Goal: Answer question/provide support: Share knowledge or assist other users

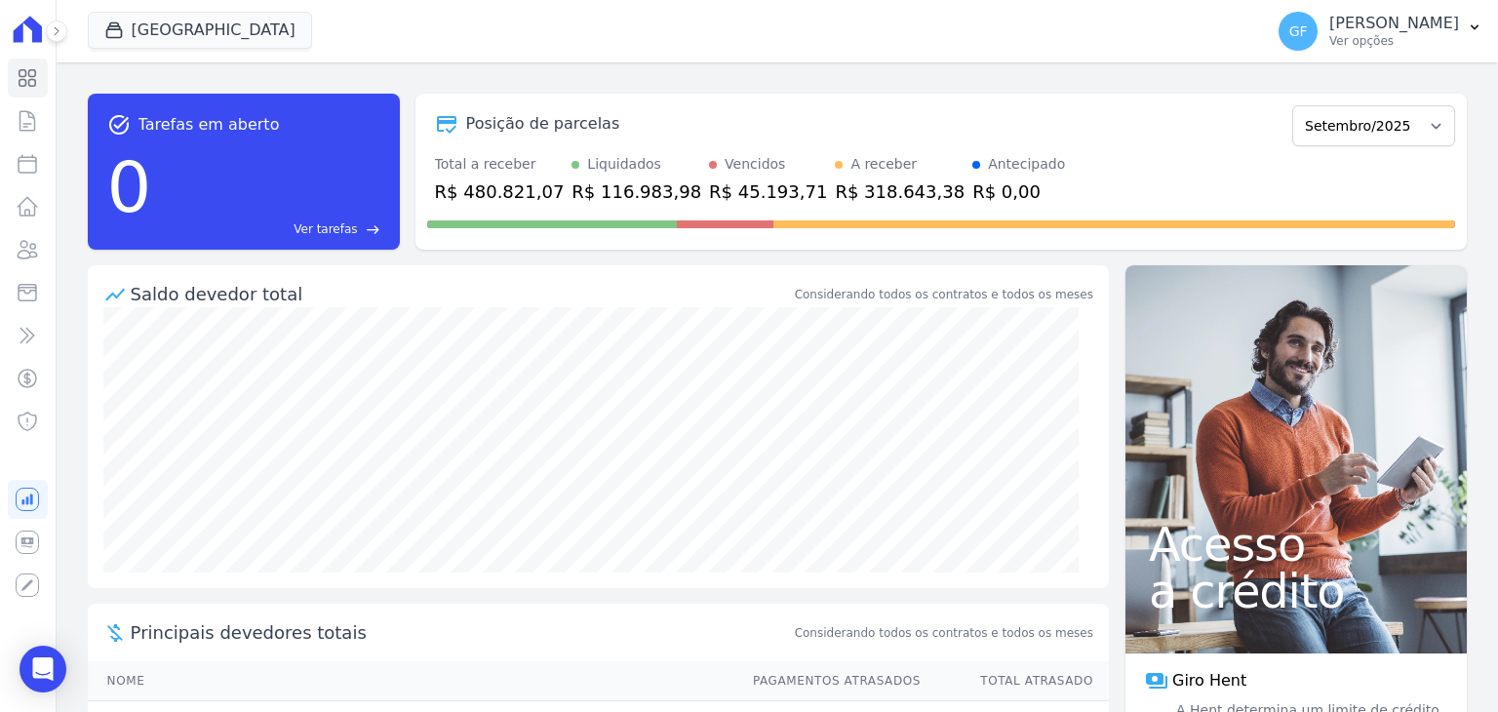
click at [48, 9] on div at bounding box center [45, 31] width 21 height 62
click at [54, 21] on button at bounding box center [56, 30] width 21 height 21
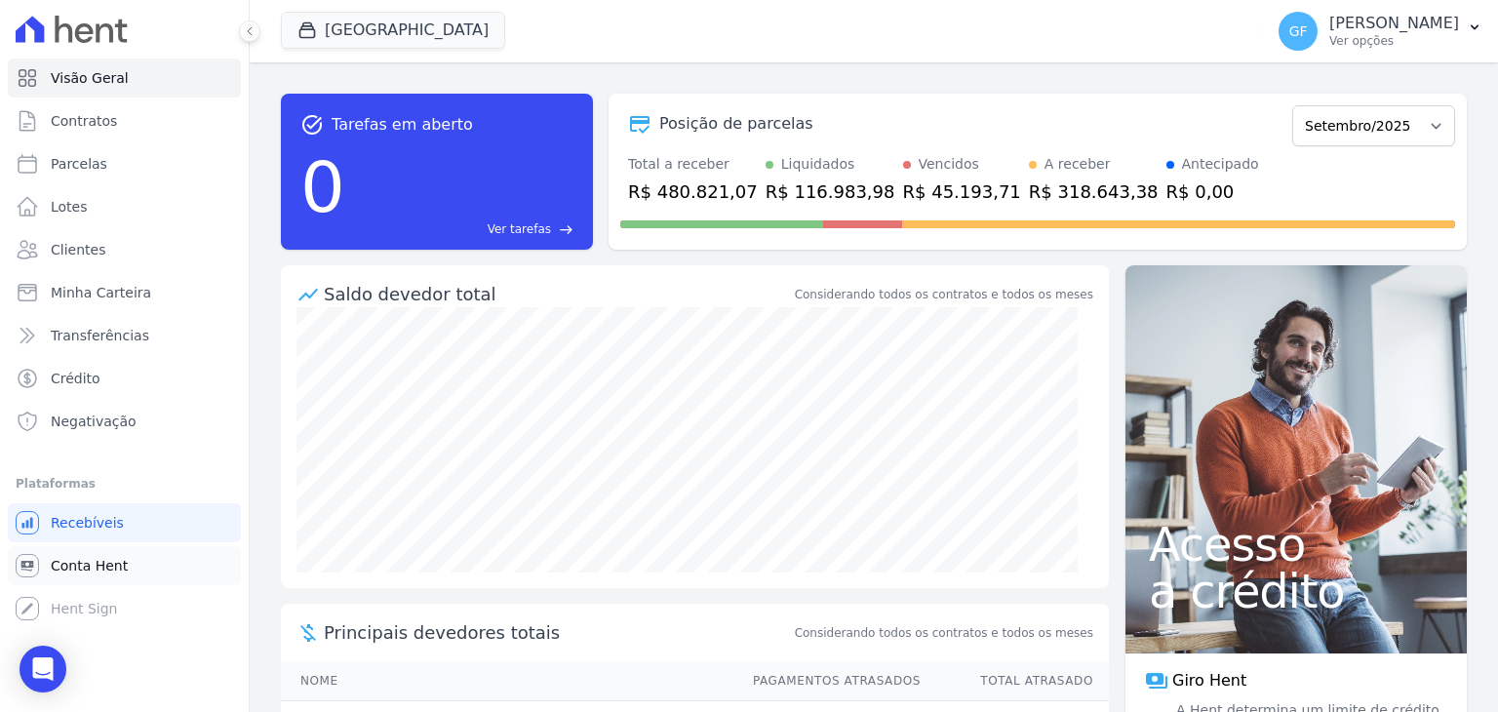
click at [77, 570] on span "Conta Hent" at bounding box center [89, 566] width 77 height 20
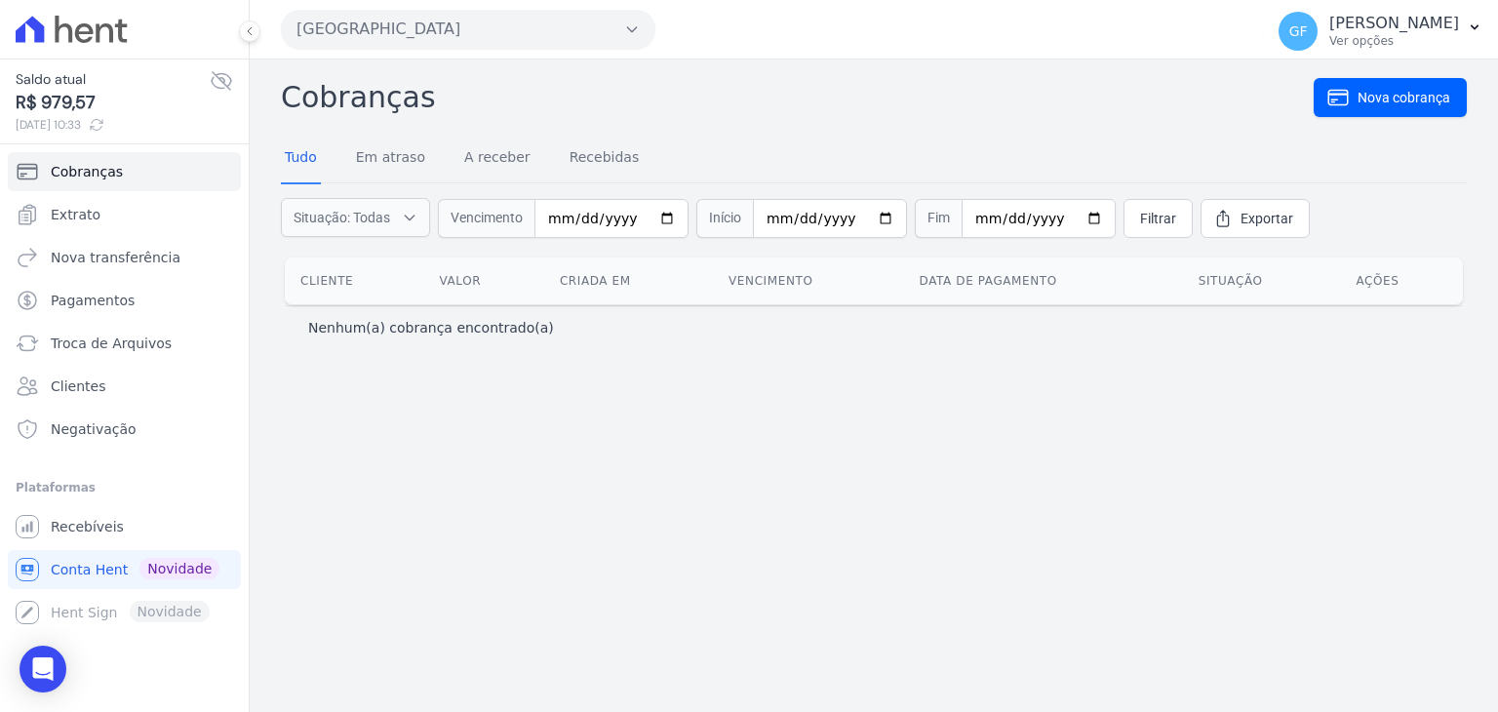
click at [230, 83] on icon at bounding box center [222, 81] width 20 height 18
click at [230, 81] on icon at bounding box center [222, 81] width 20 height 15
click at [231, 80] on icon at bounding box center [222, 81] width 20 height 18
click at [230, 80] on icon at bounding box center [221, 80] width 23 height 23
click at [95, 300] on span "Pagamentos" at bounding box center [93, 301] width 84 height 20
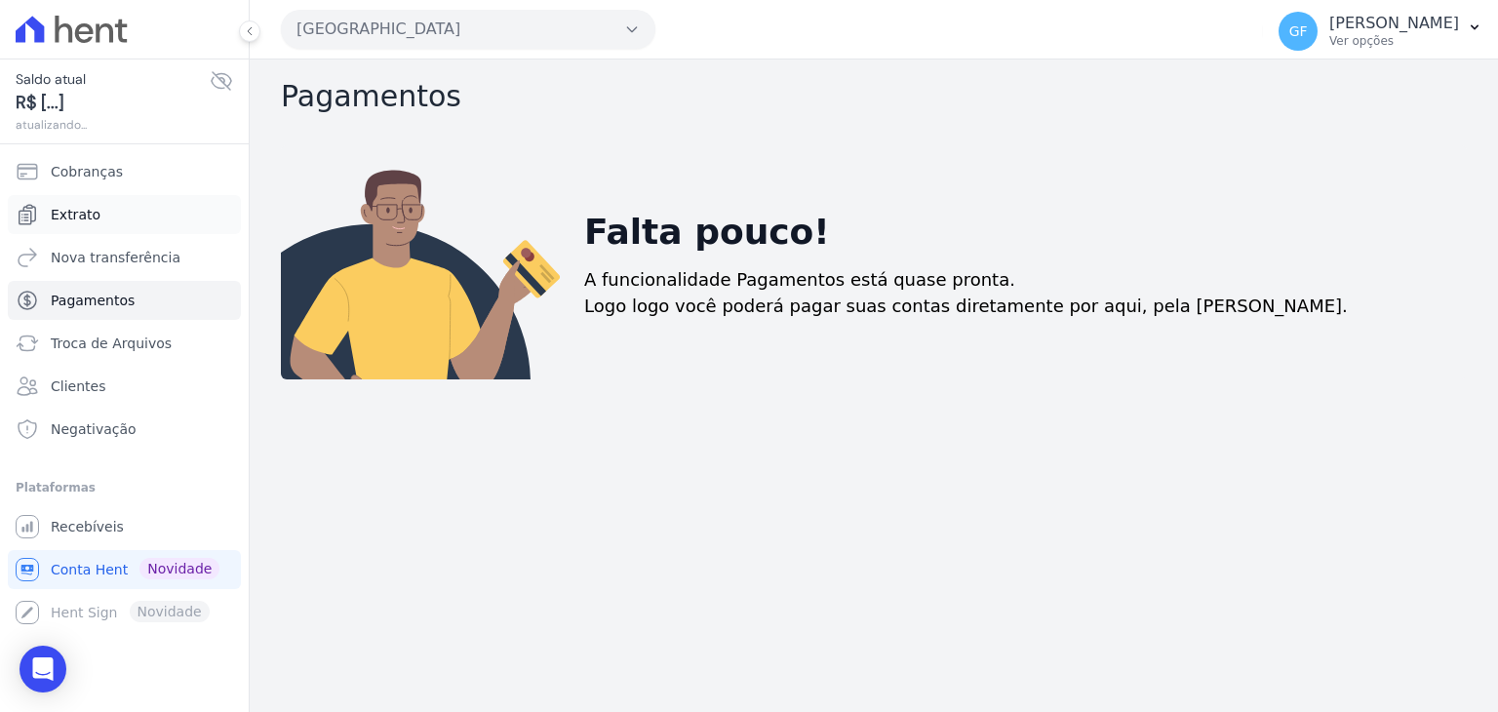
click at [98, 219] on link "Extrato" at bounding box center [124, 214] width 233 height 39
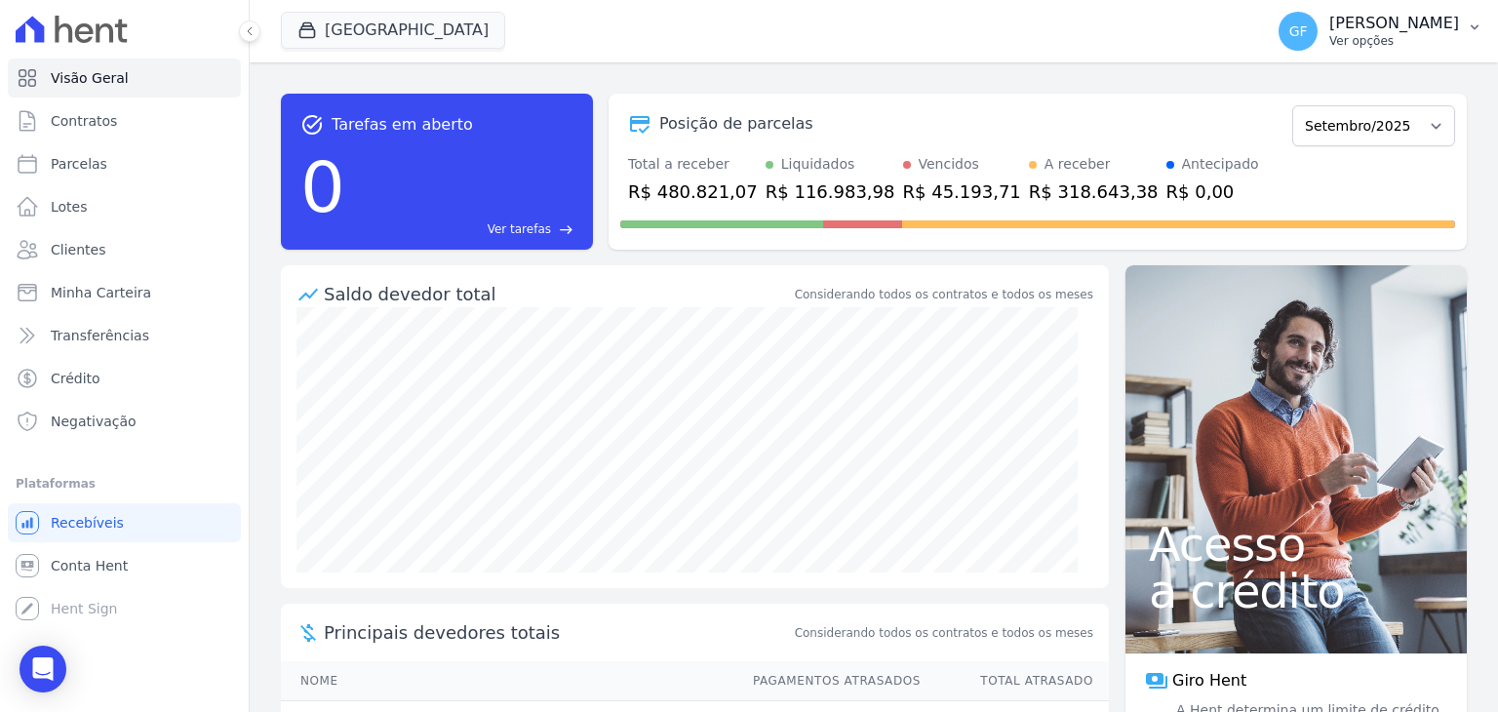
click at [1365, 36] on p "Ver opções" at bounding box center [1394, 41] width 130 height 16
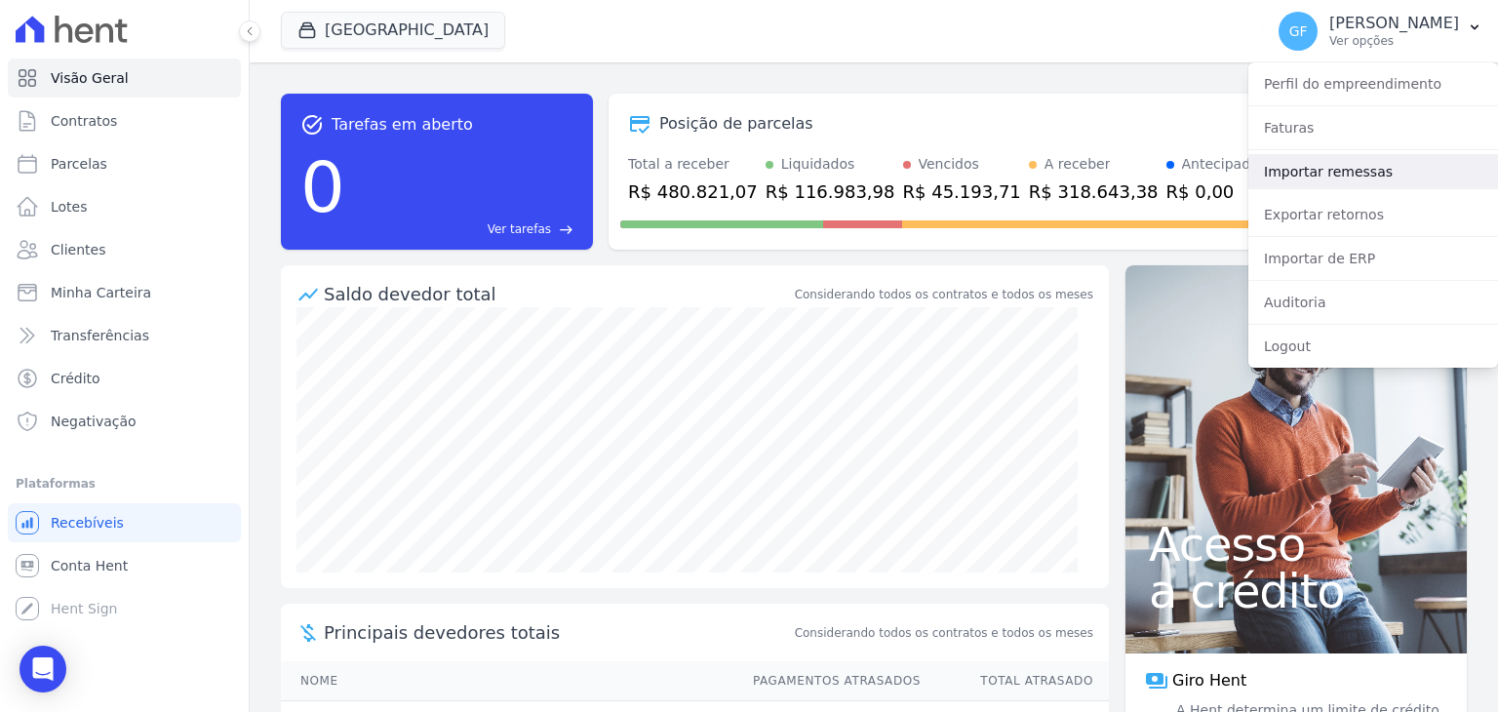
click at [1326, 173] on link "Importar remessas" at bounding box center [1373, 171] width 250 height 35
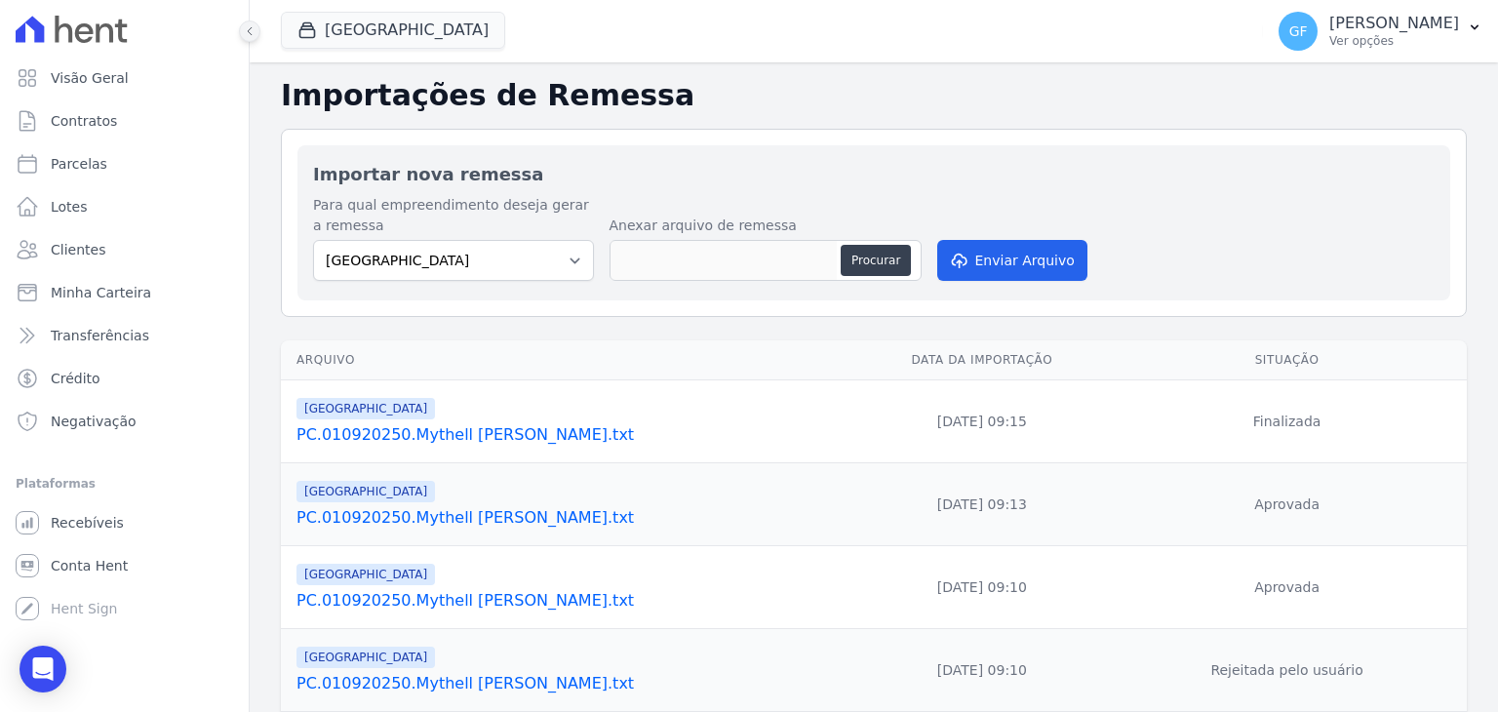
click at [252, 33] on icon at bounding box center [250, 31] width 12 height 12
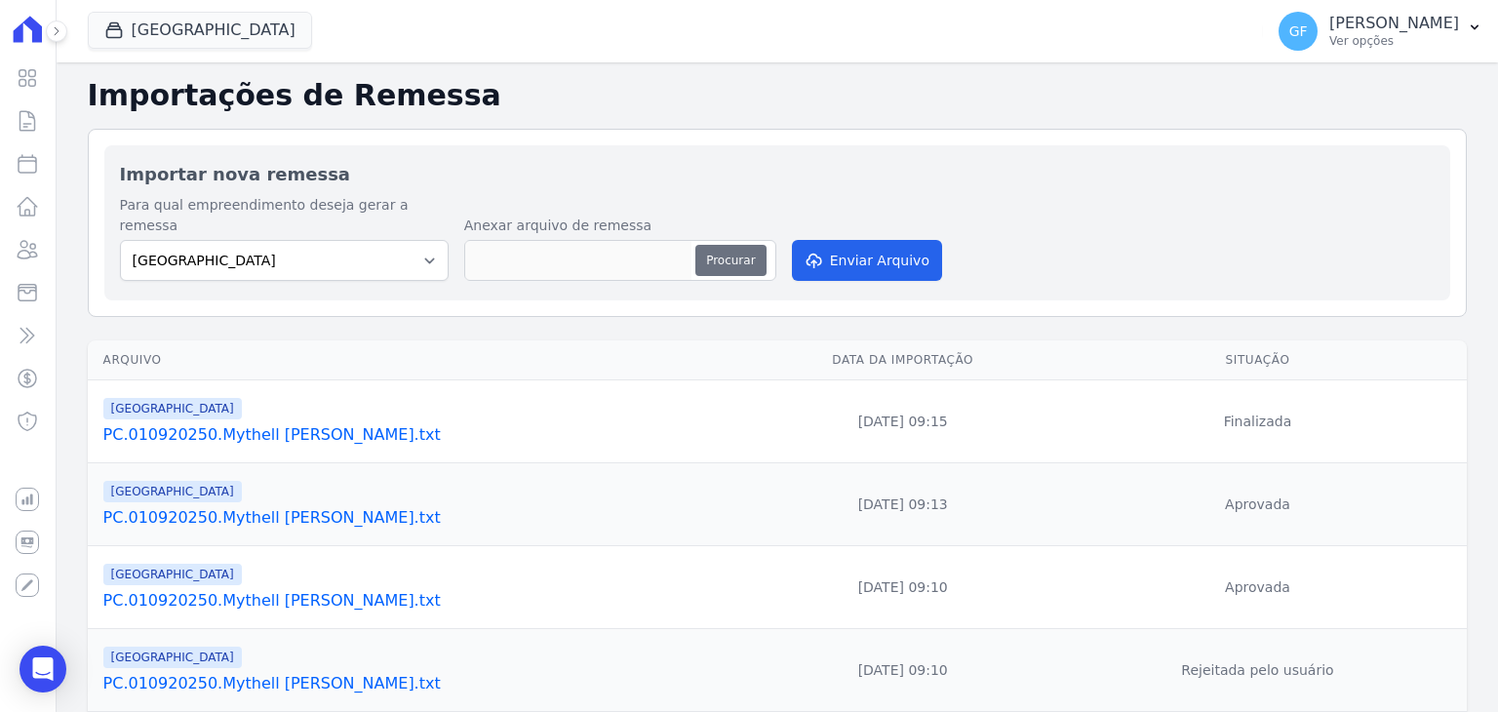
click at [729, 253] on button "Procurar" at bounding box center [730, 260] width 70 height 31
type input "PC.170920250.REM"
click at [870, 251] on button "Enviar Arquivo" at bounding box center [867, 260] width 150 height 41
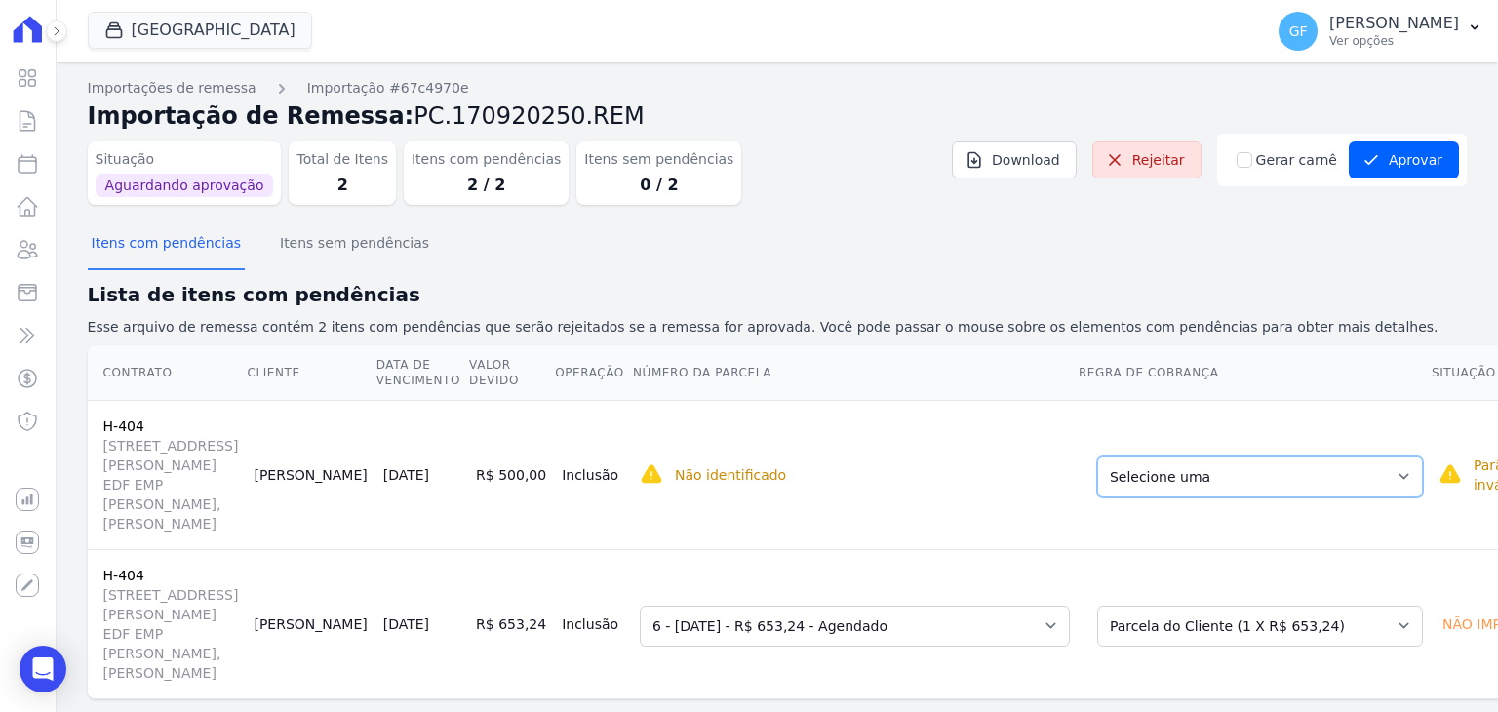
click at [1162, 494] on select "Selecione uma Nova Parcela Avulsa Parcela Avulsa Existente Financiamento CEF (1…" at bounding box center [1260, 476] width 326 height 41
click at [872, 508] on td "Não identificado Selecione primeiro a regra de cobrança." at bounding box center [855, 474] width 446 height 149
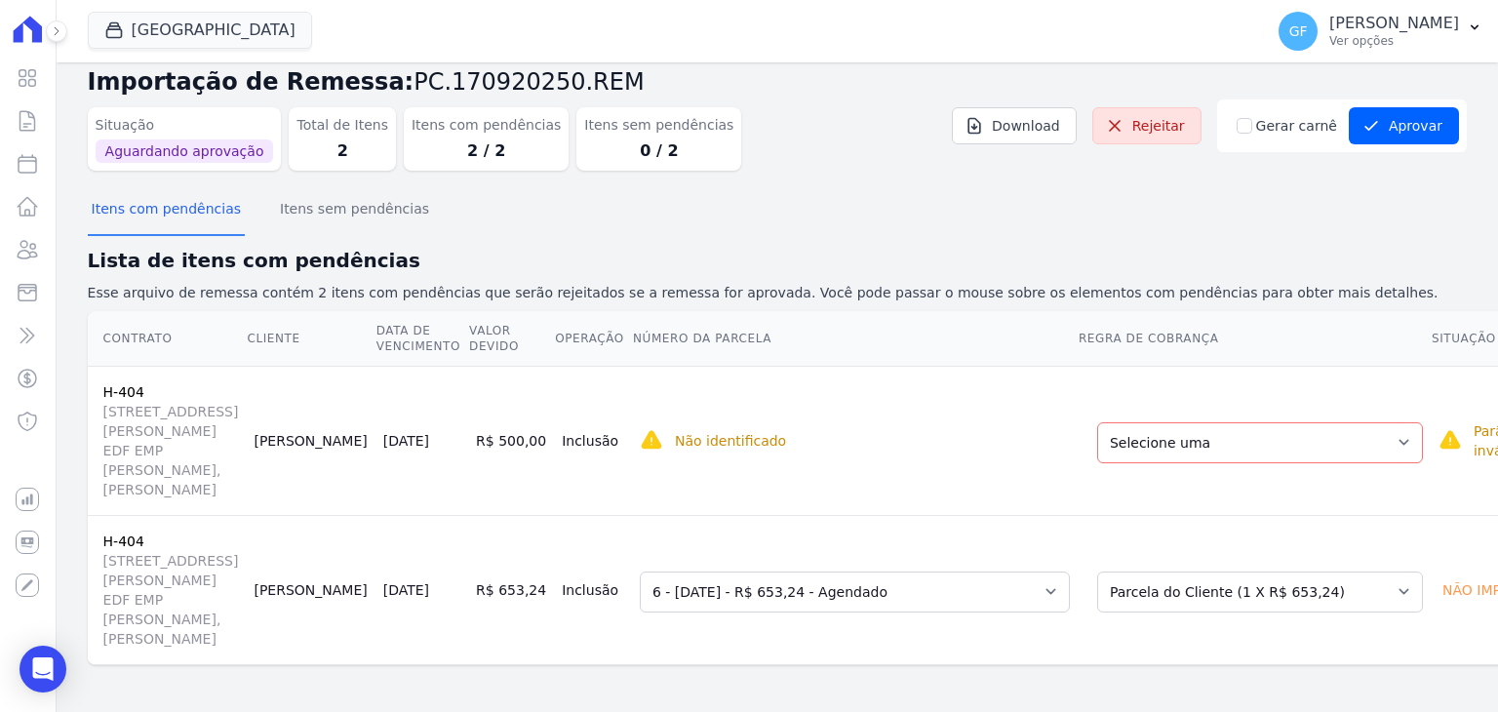
scroll to position [72, 0]
click at [640, 429] on div "Não identificado" at bounding box center [855, 440] width 430 height 23
click at [1097, 422] on select "Selecione uma Nova Parcela Avulsa Parcela Avulsa Existente Financiamento CEF (1…" at bounding box center [1260, 442] width 326 height 41
click at [874, 366] on td "Não identificado Selecione primeiro a regra de cobrança." at bounding box center [855, 440] width 446 height 149
click at [1365, 116] on icon "submit" at bounding box center [1371, 126] width 20 height 20
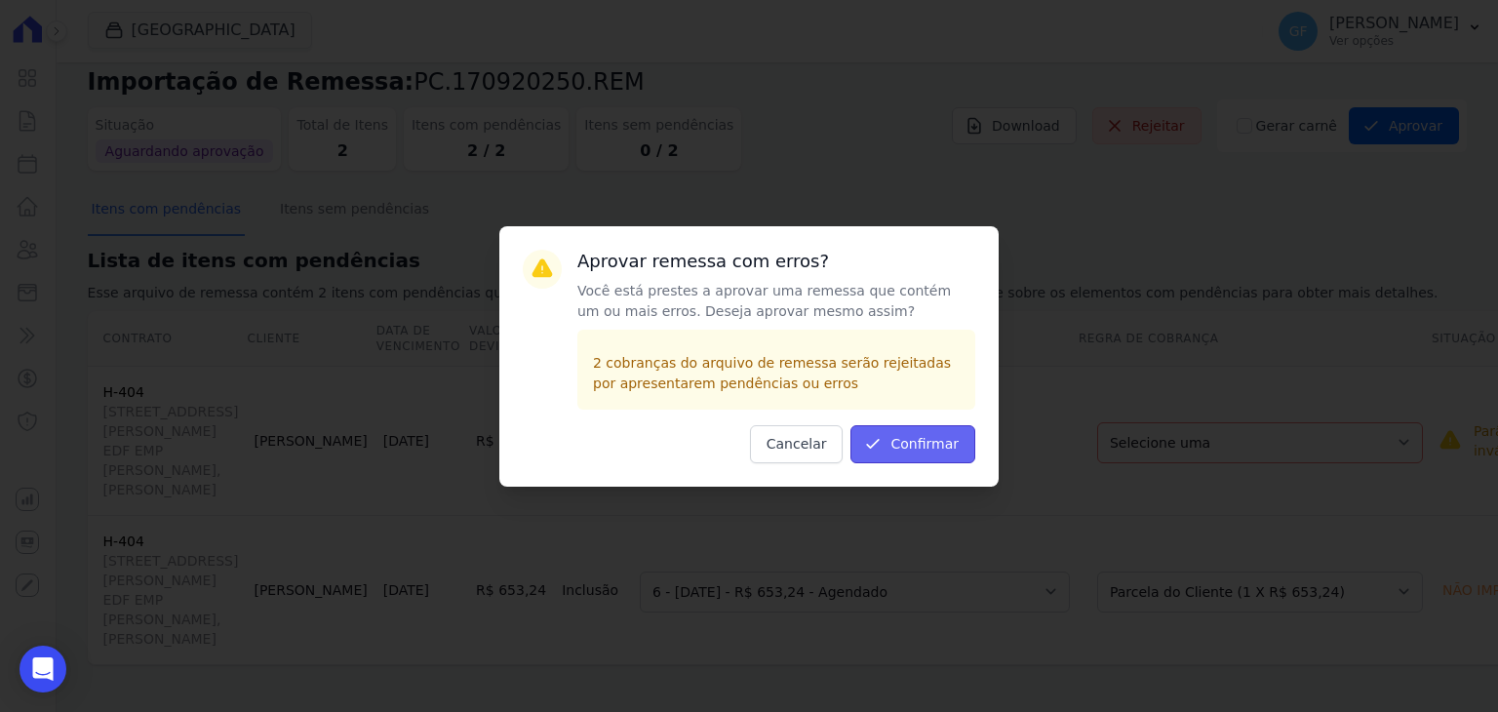
click at [917, 438] on button "Confirmar" at bounding box center [912, 444] width 125 height 38
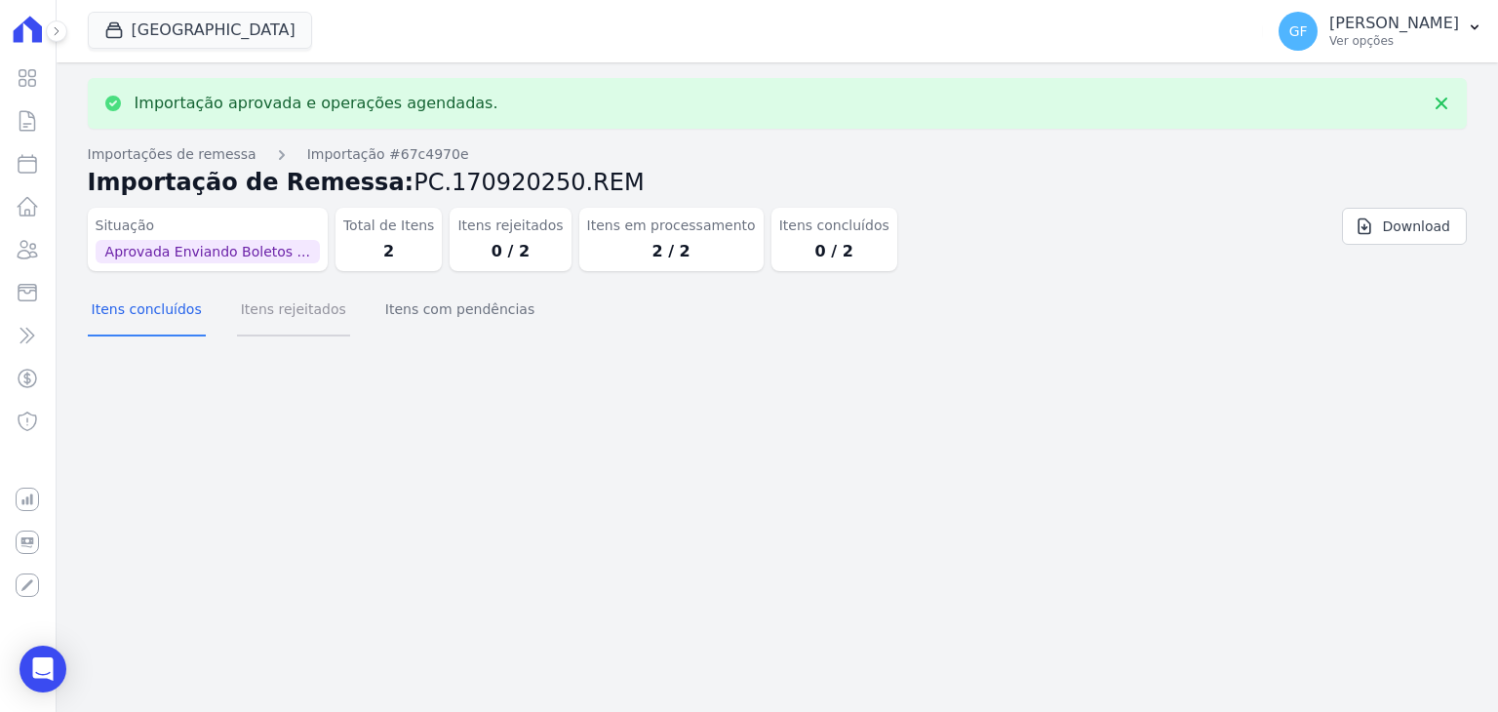
click at [300, 325] on button "Itens rejeitados" at bounding box center [293, 311] width 113 height 51
click at [438, 320] on button "Itens com pendências" at bounding box center [459, 311] width 157 height 51
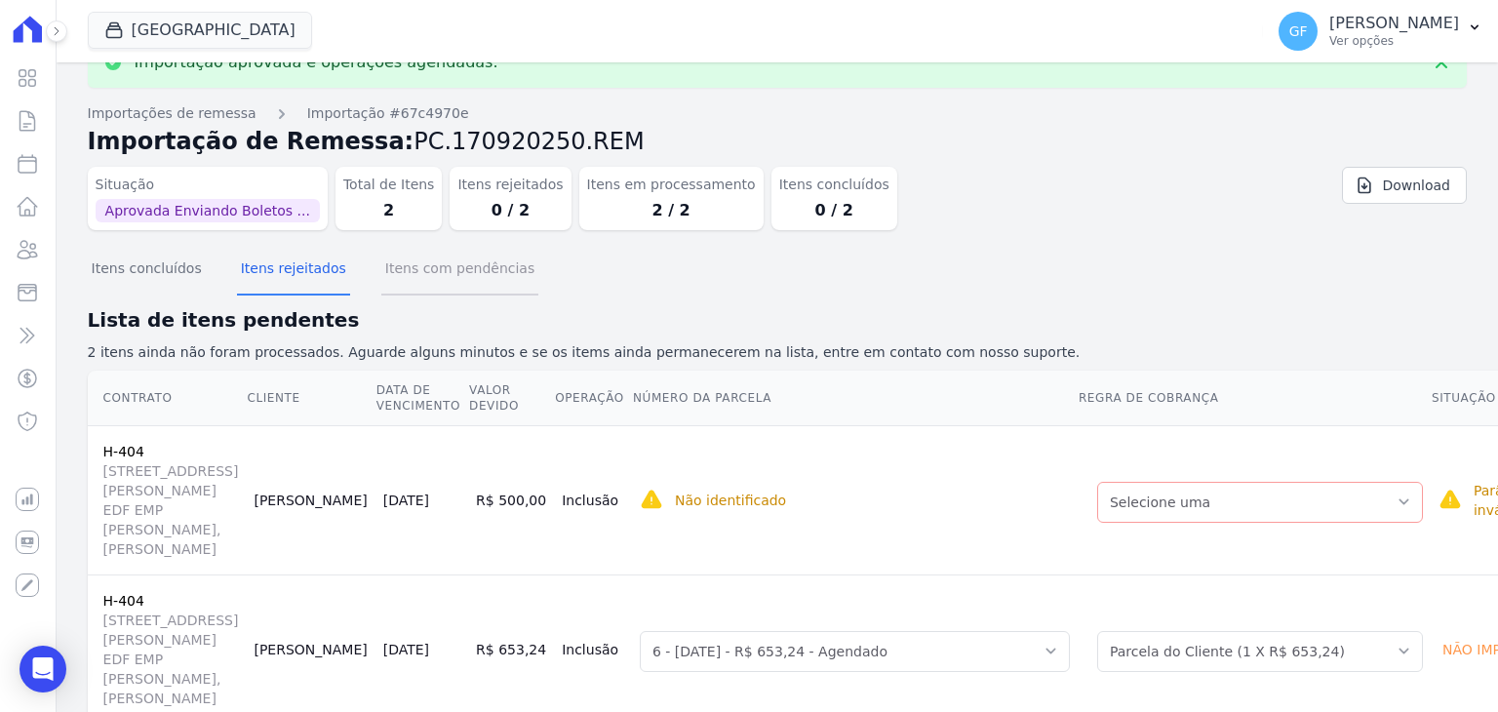
scroll to position [0, 0]
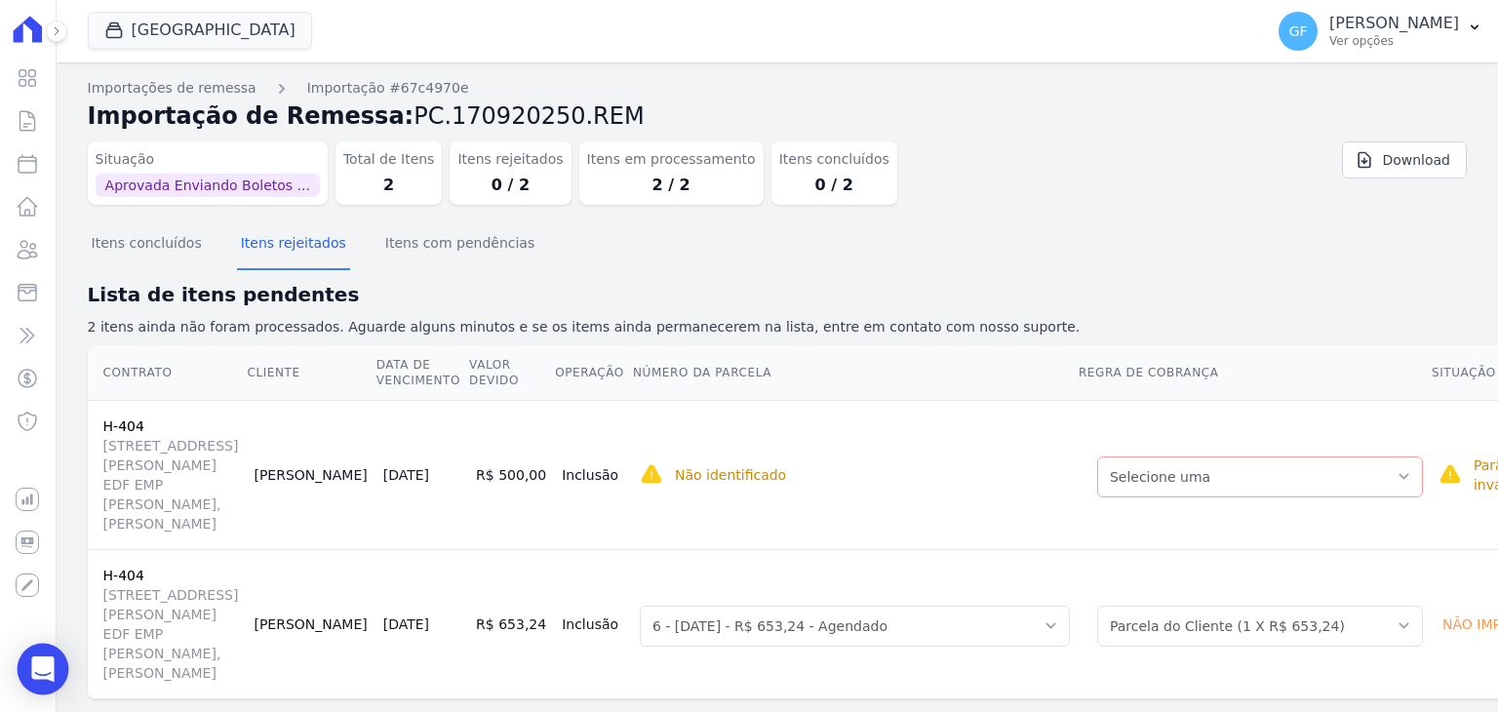
click at [47, 660] on icon "Open Intercom Messenger" at bounding box center [42, 668] width 22 height 25
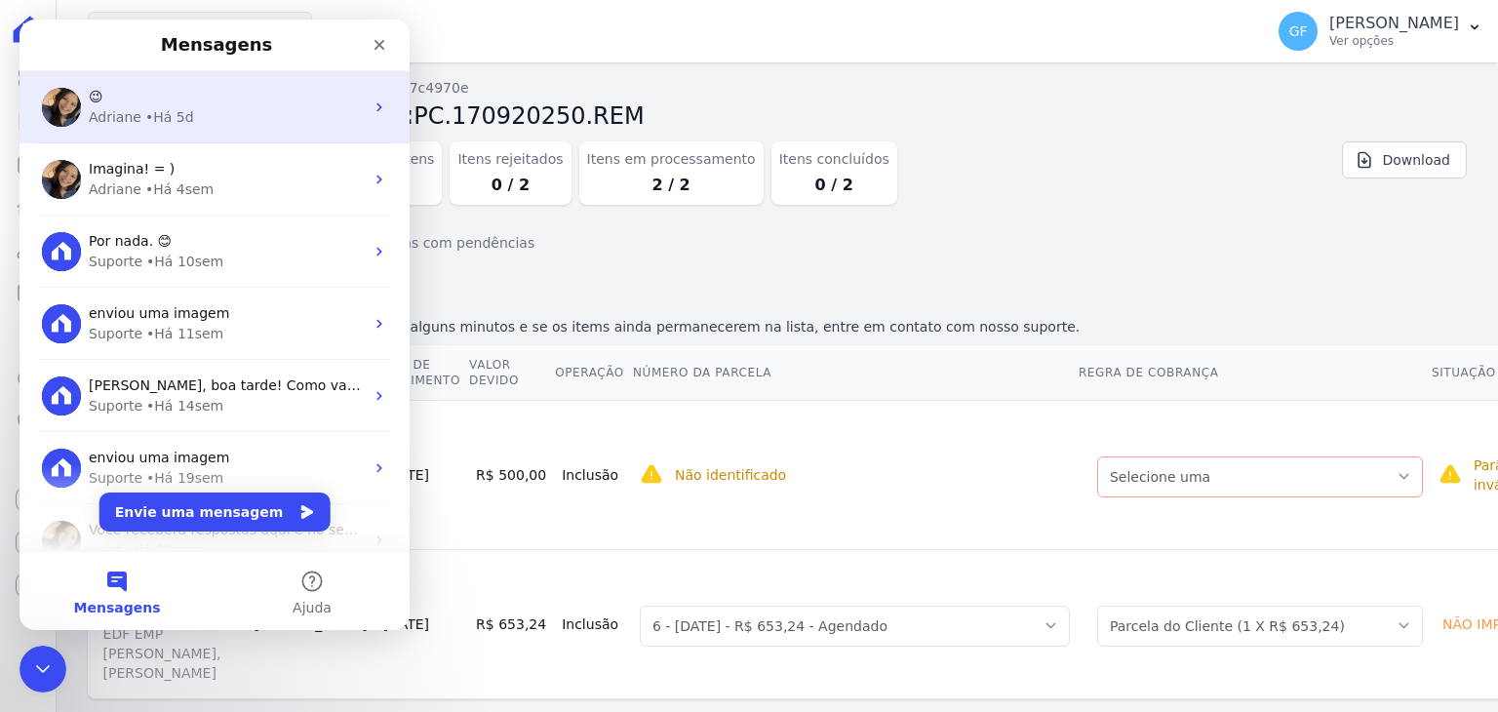
click at [113, 101] on div "😉" at bounding box center [226, 97] width 275 height 20
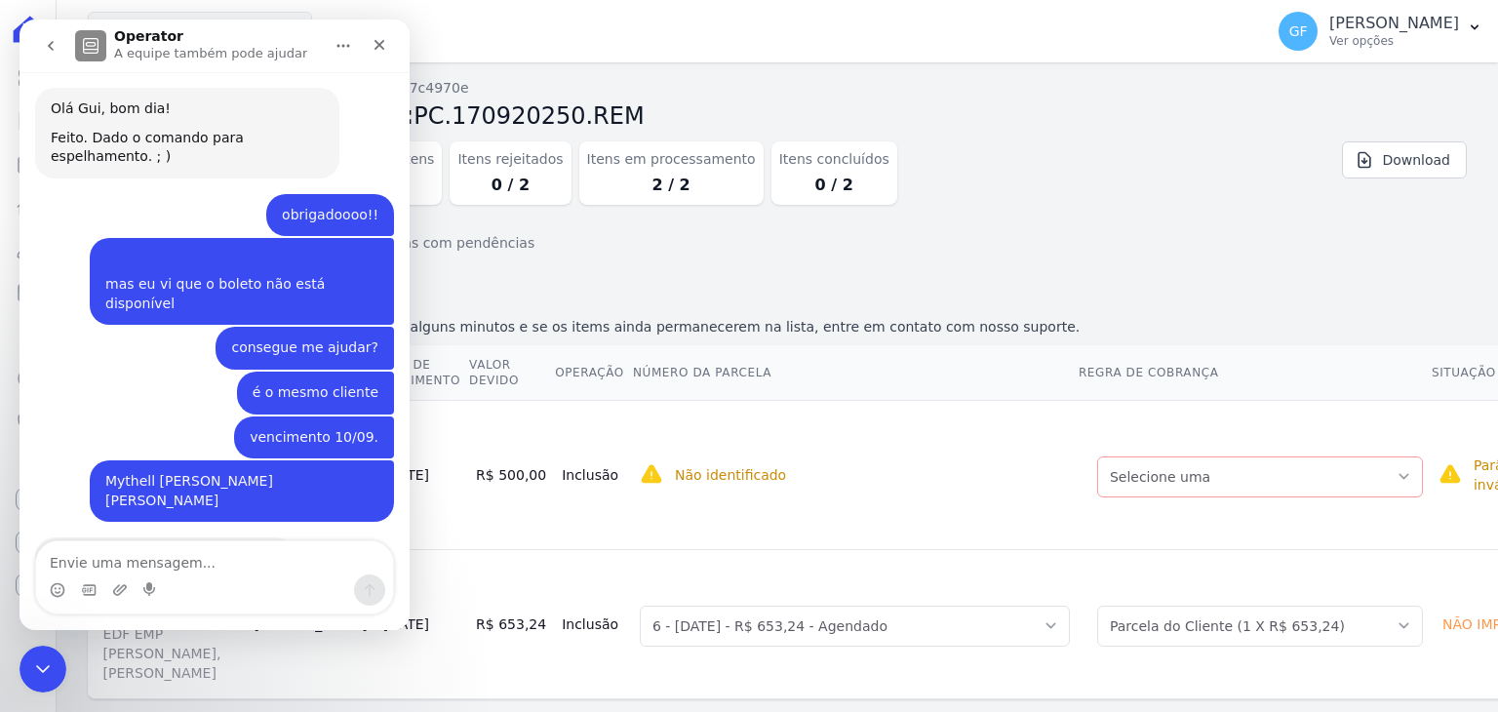
scroll to position [14657, 0]
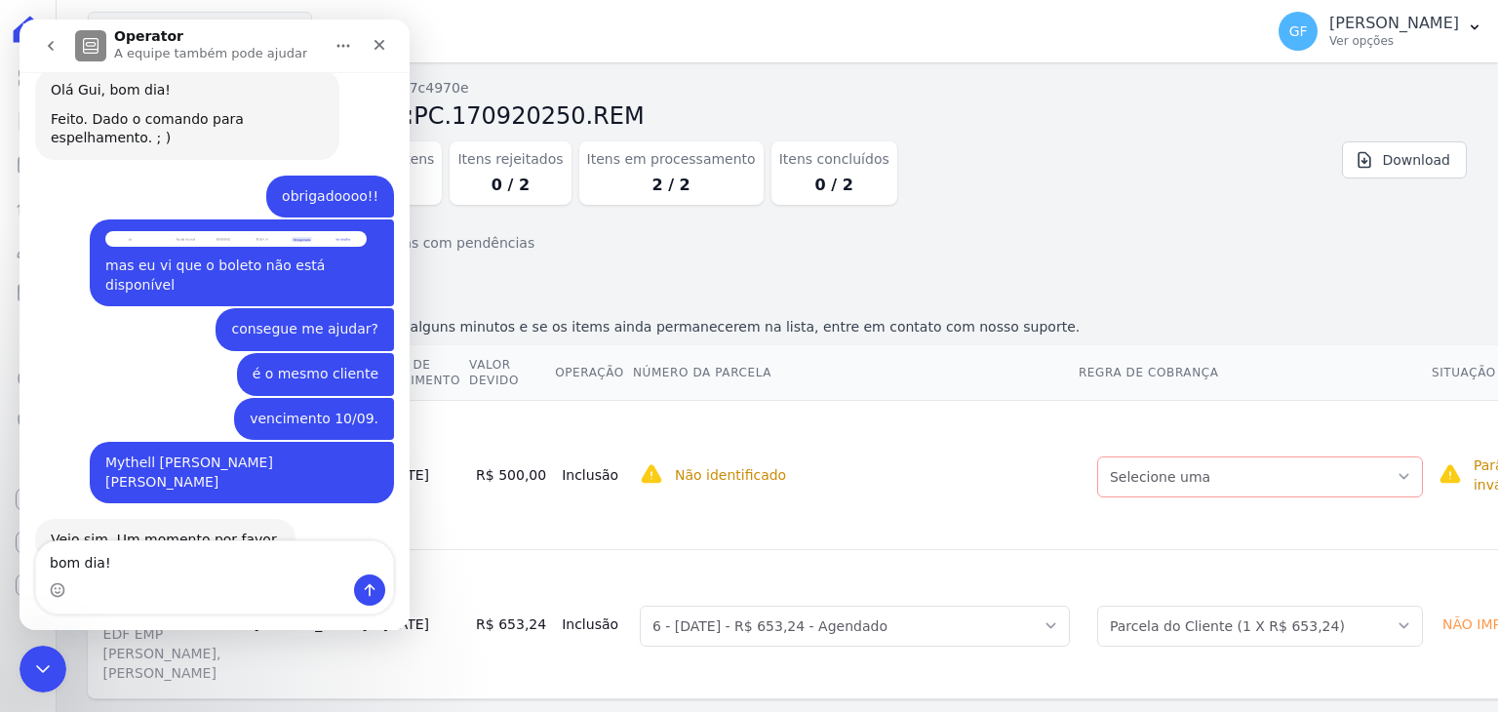
type textarea "bom dia!"
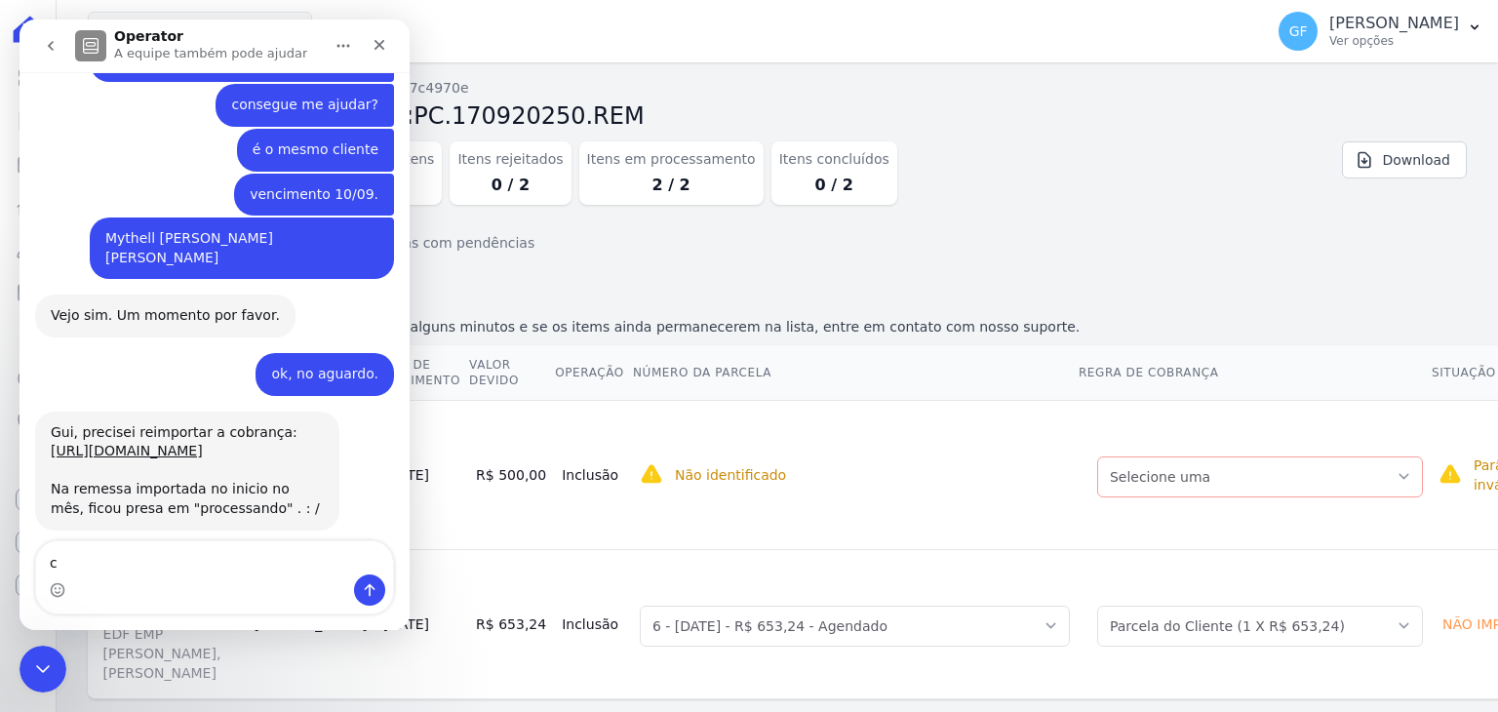
scroll to position [14883, 0]
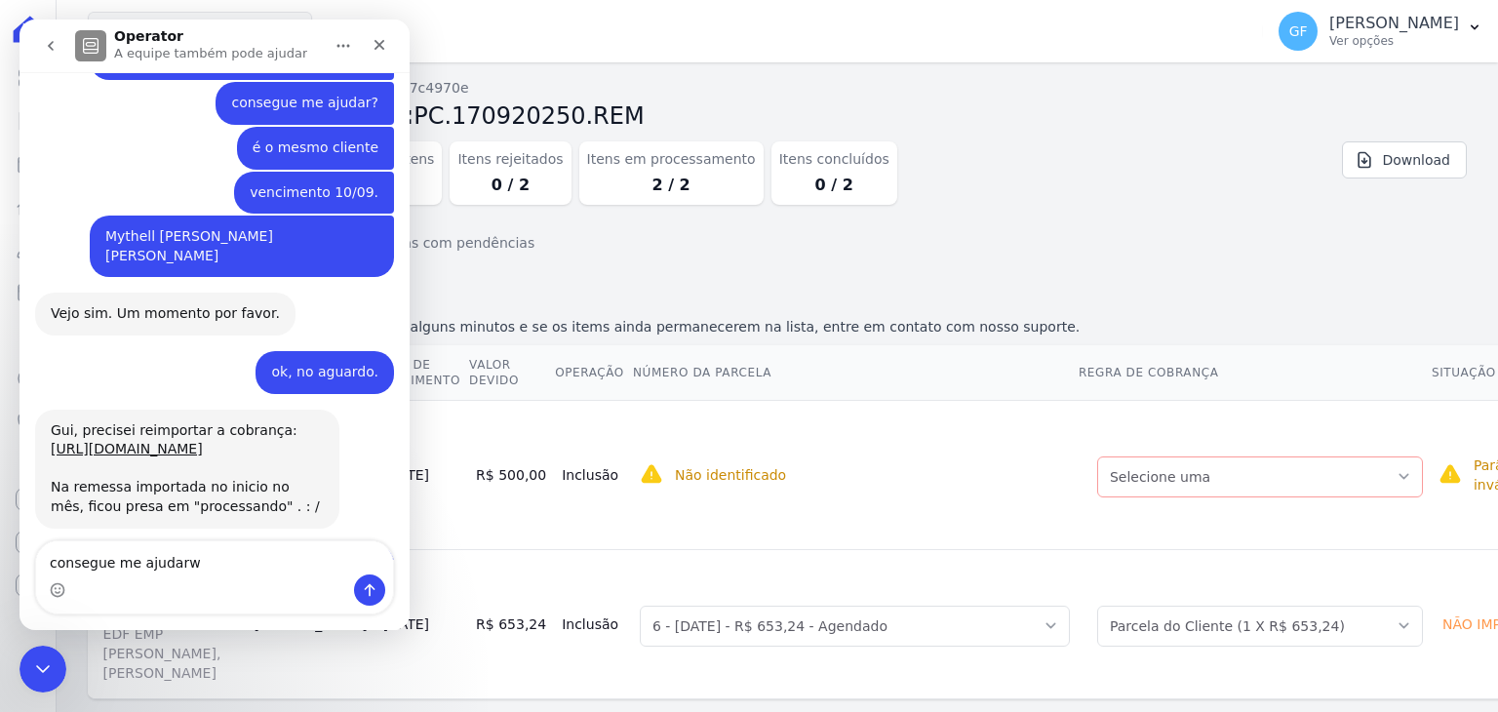
type textarea "consegue me ajudarw"
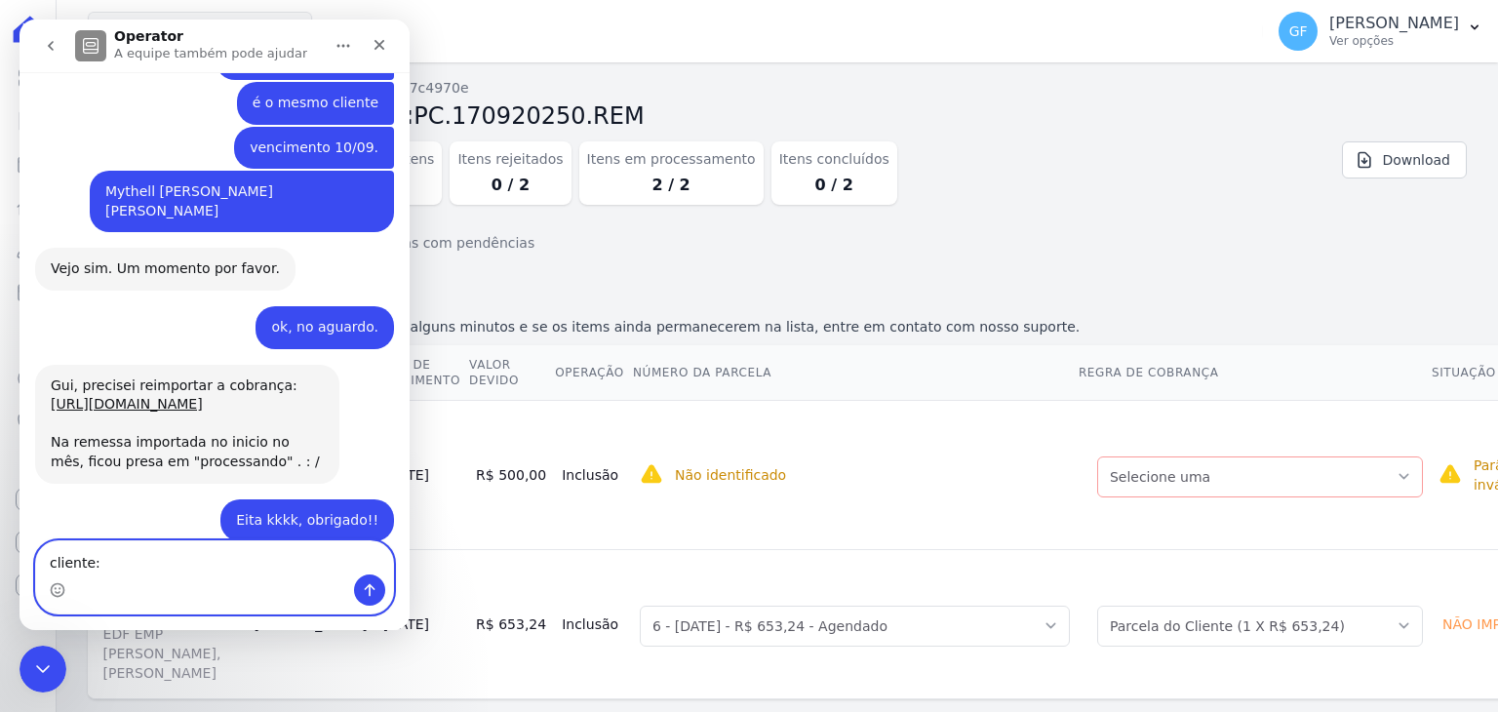
paste textarea "Marta Cristina dos Santos"
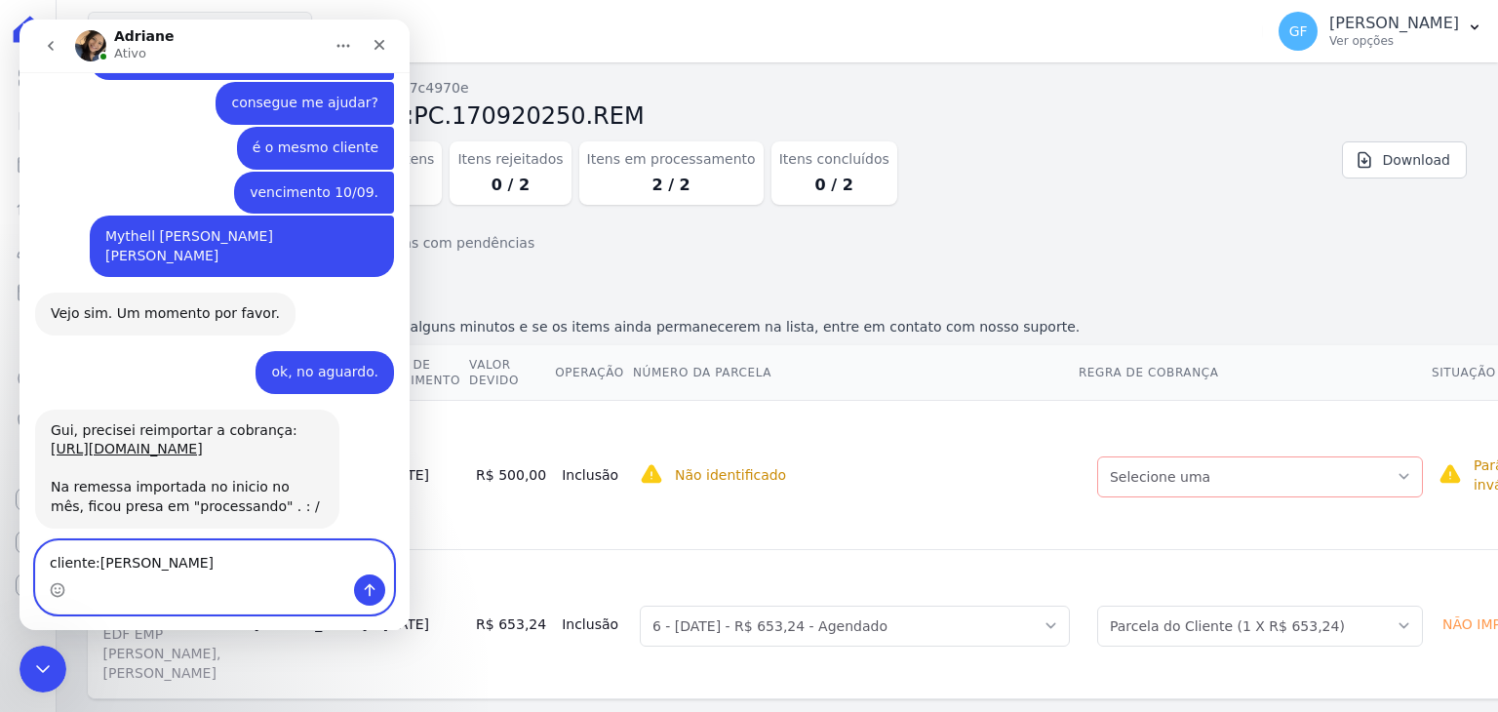
scroll to position [14973, 0]
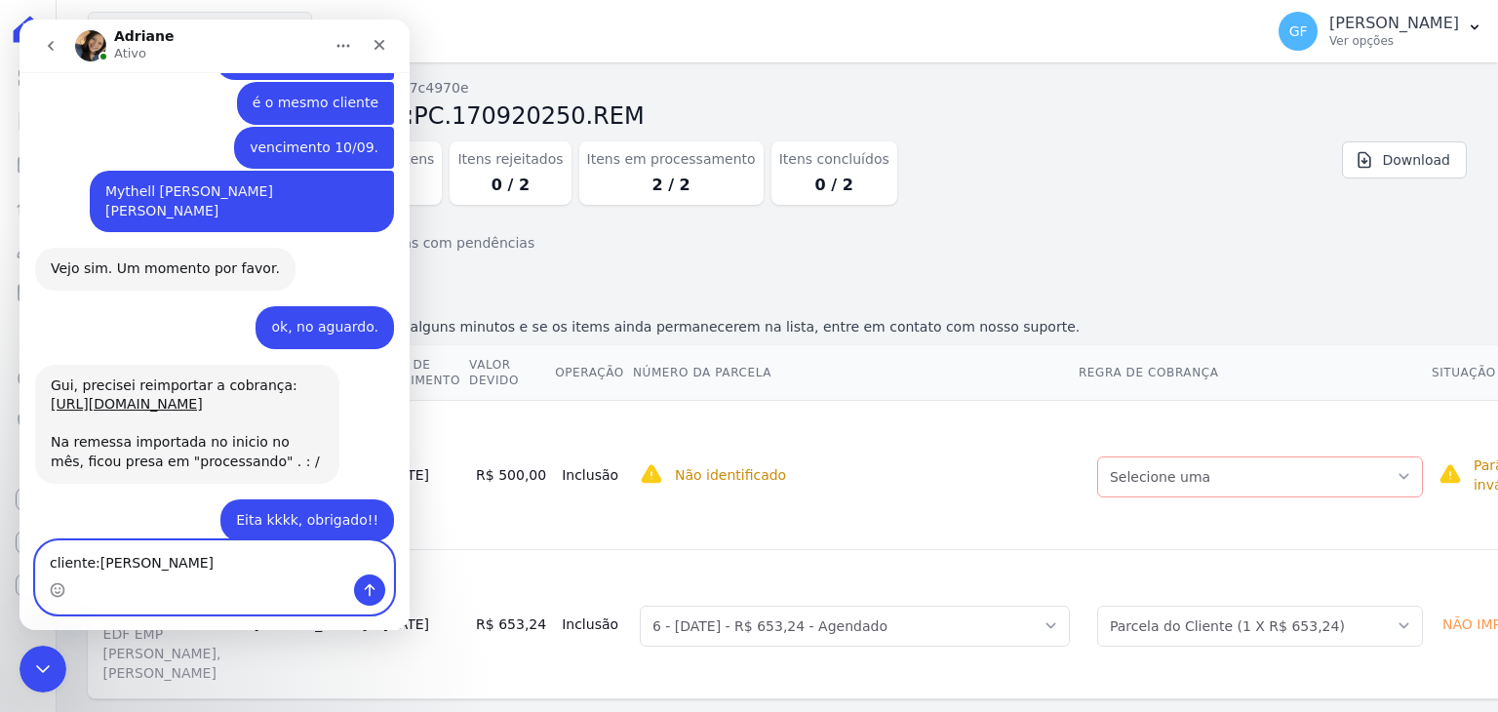
type textarea "cliente: Marta Cristina dos Santos"
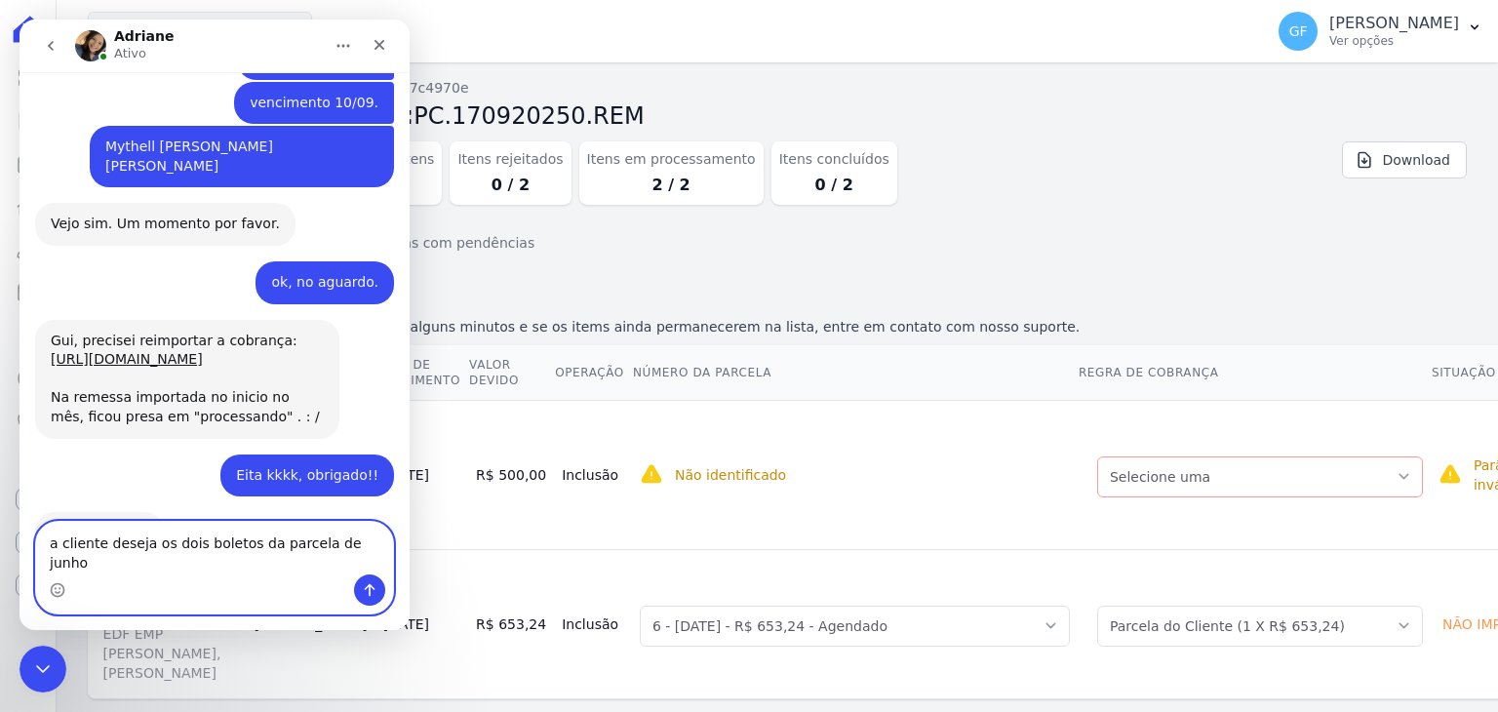
type textarea "a cliente deseja os dois boletos da parcela de junho"
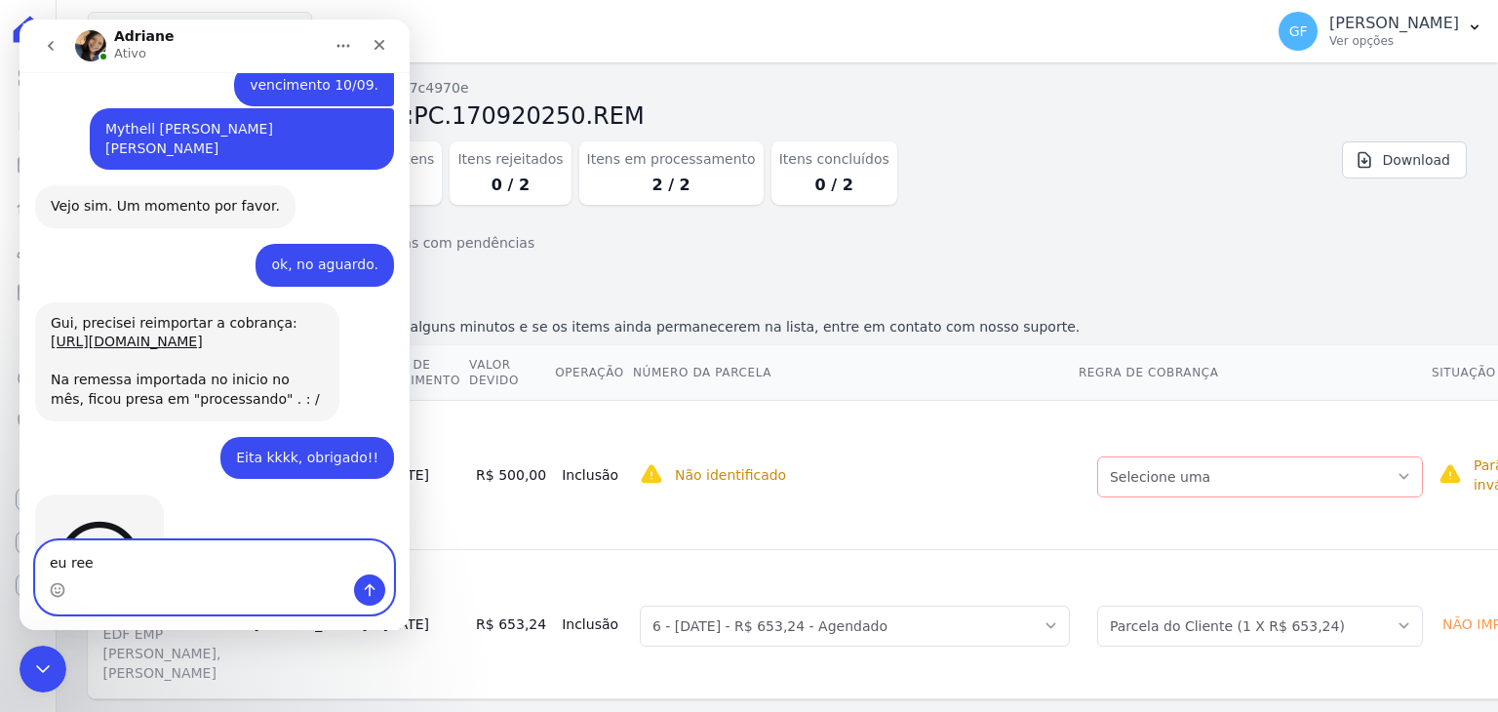
scroll to position [15126, 0]
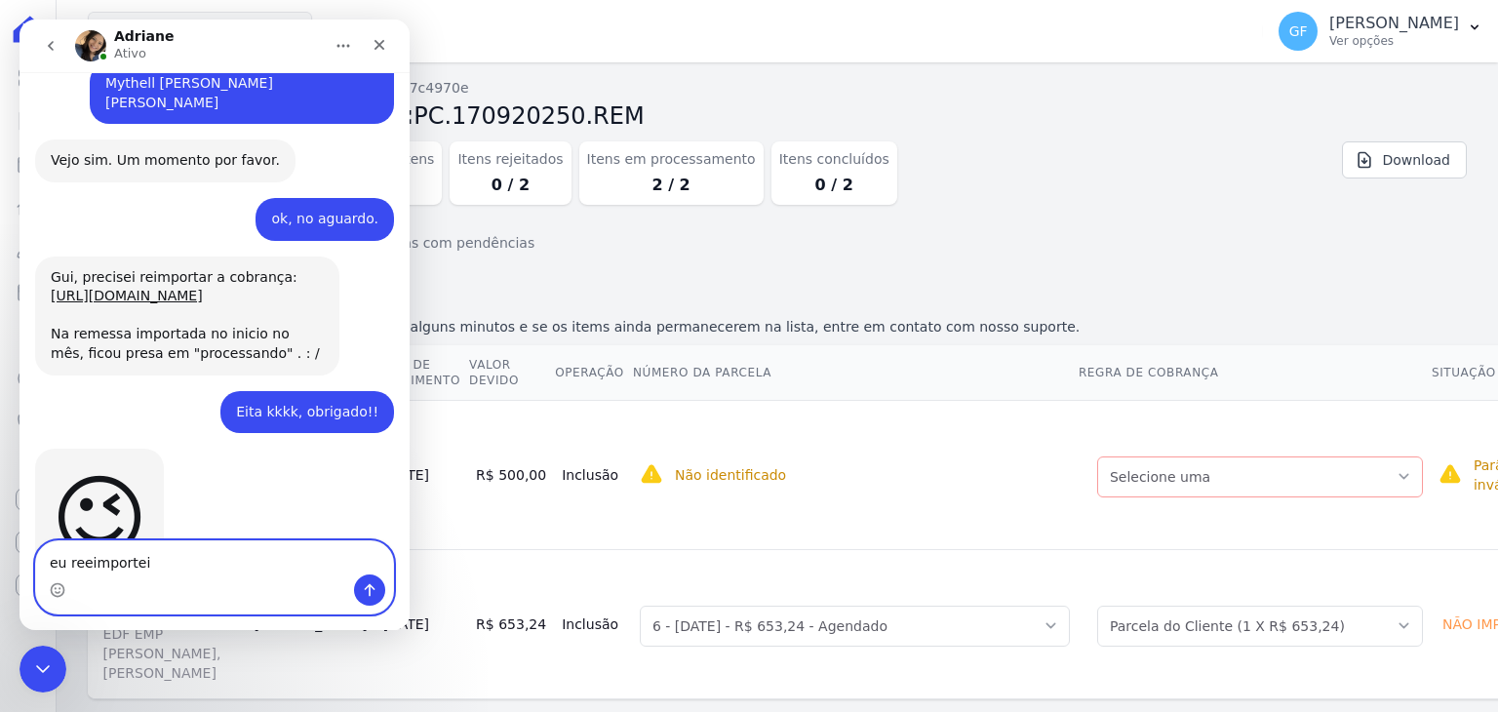
type textarea "eu reeimportei"
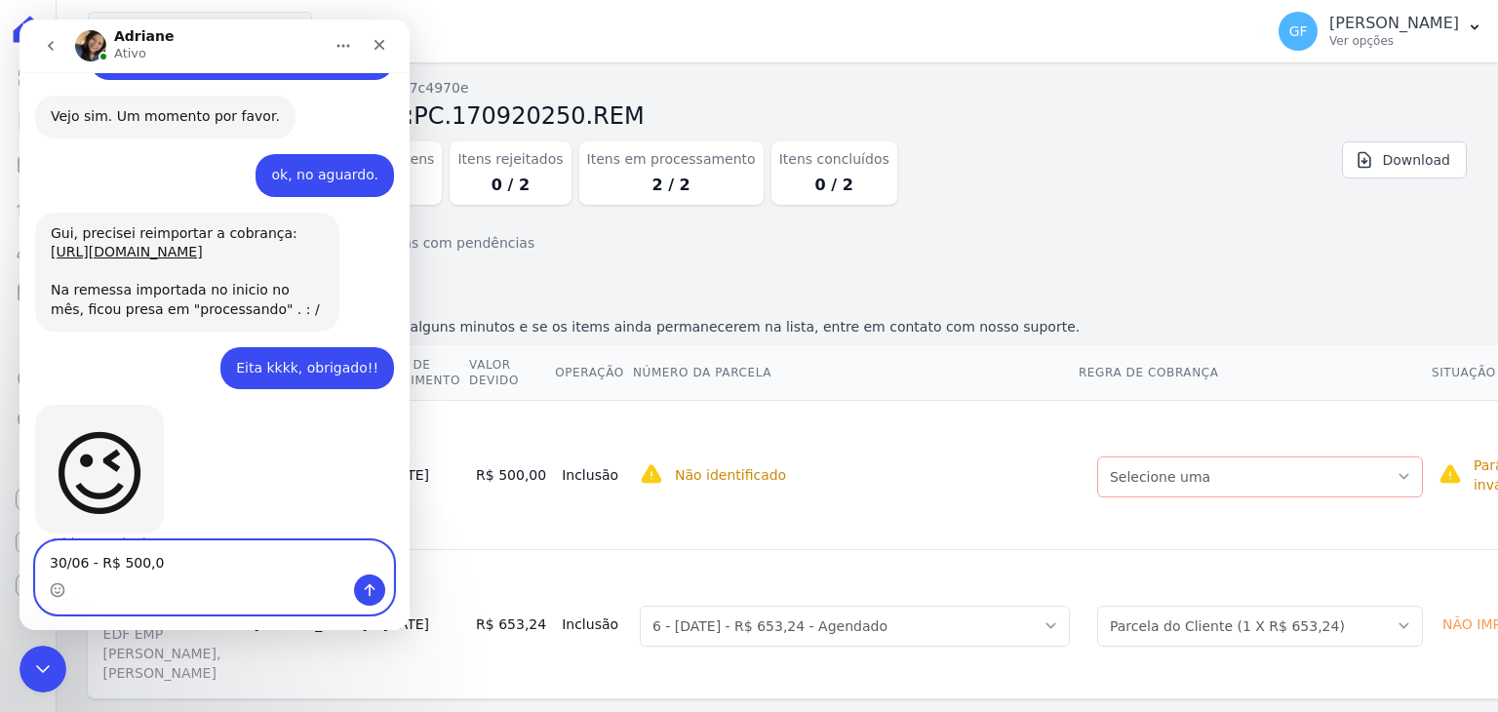
type textarea "30/06 - R$ 500,00"
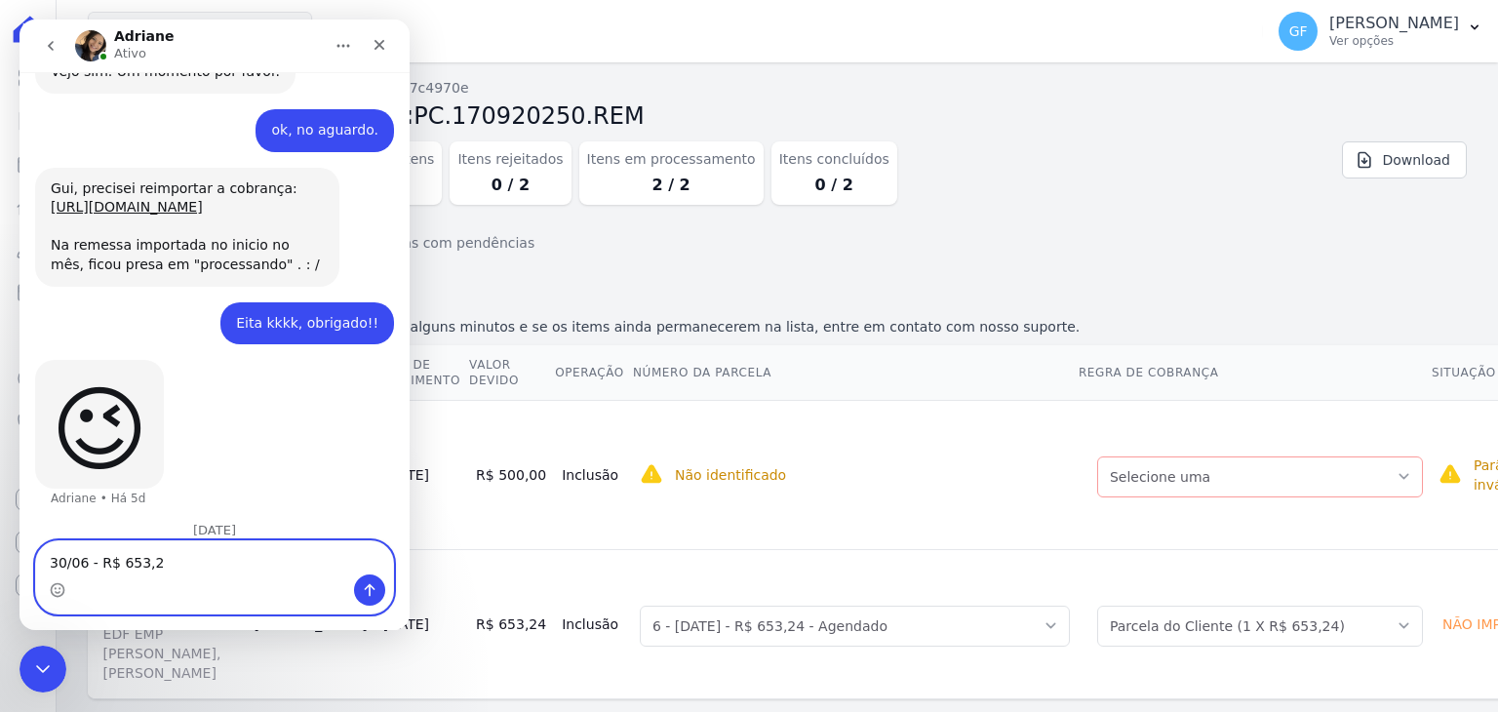
type textarea "30/06 - R$ 653,24"
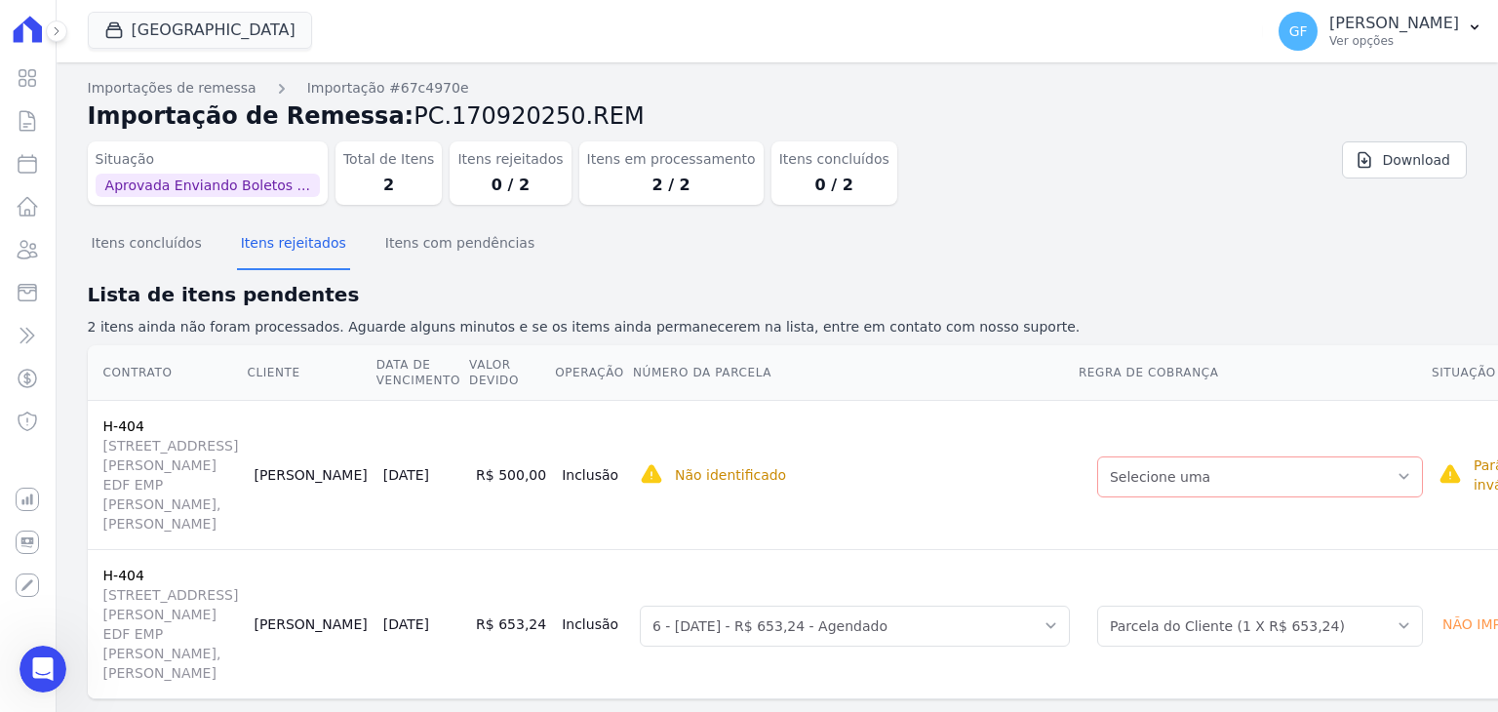
scroll to position [15259, 0]
click at [11, 262] on link "Clientes" at bounding box center [28, 249] width 40 height 39
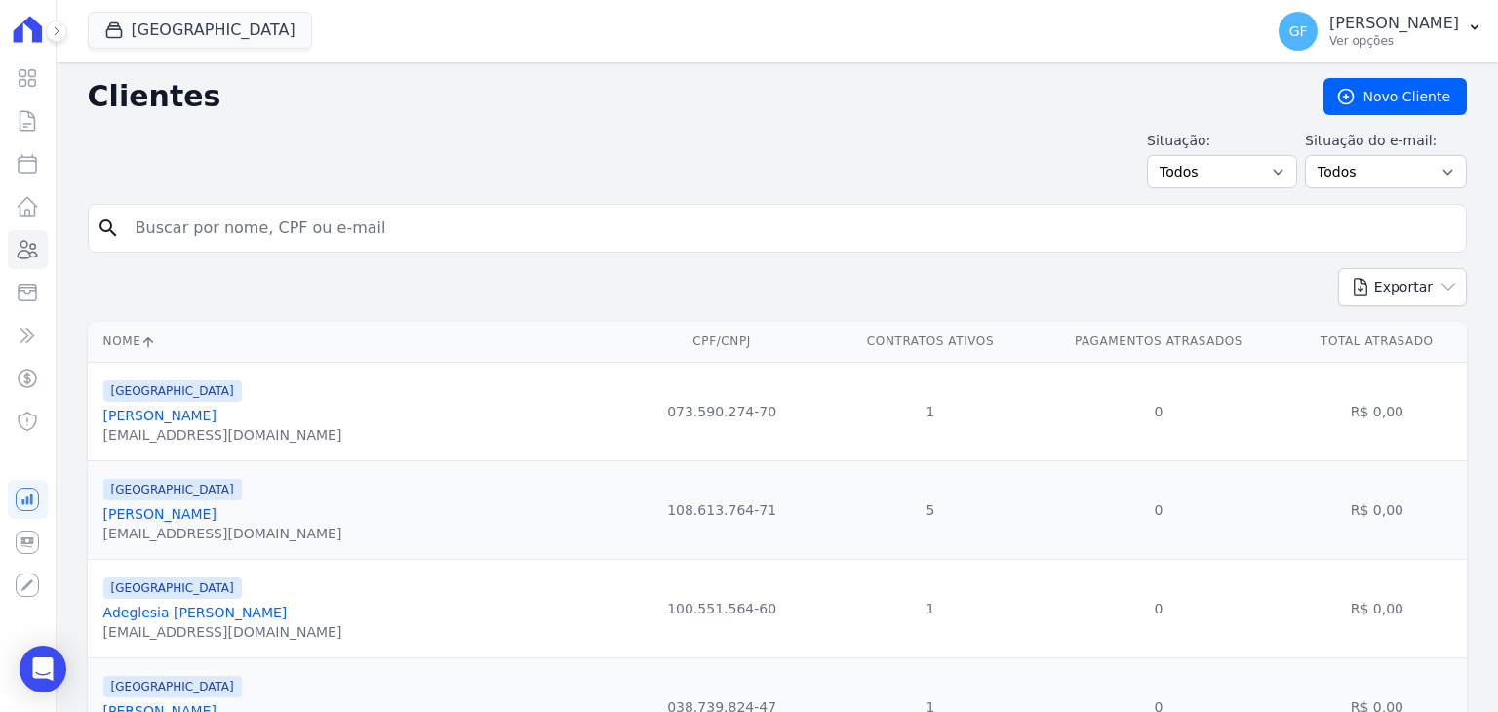
click at [243, 241] on input "search" at bounding box center [791, 228] width 1334 height 39
paste input "Marta Cristina dos Santos"
type input "Marta Cristina dos Santos"
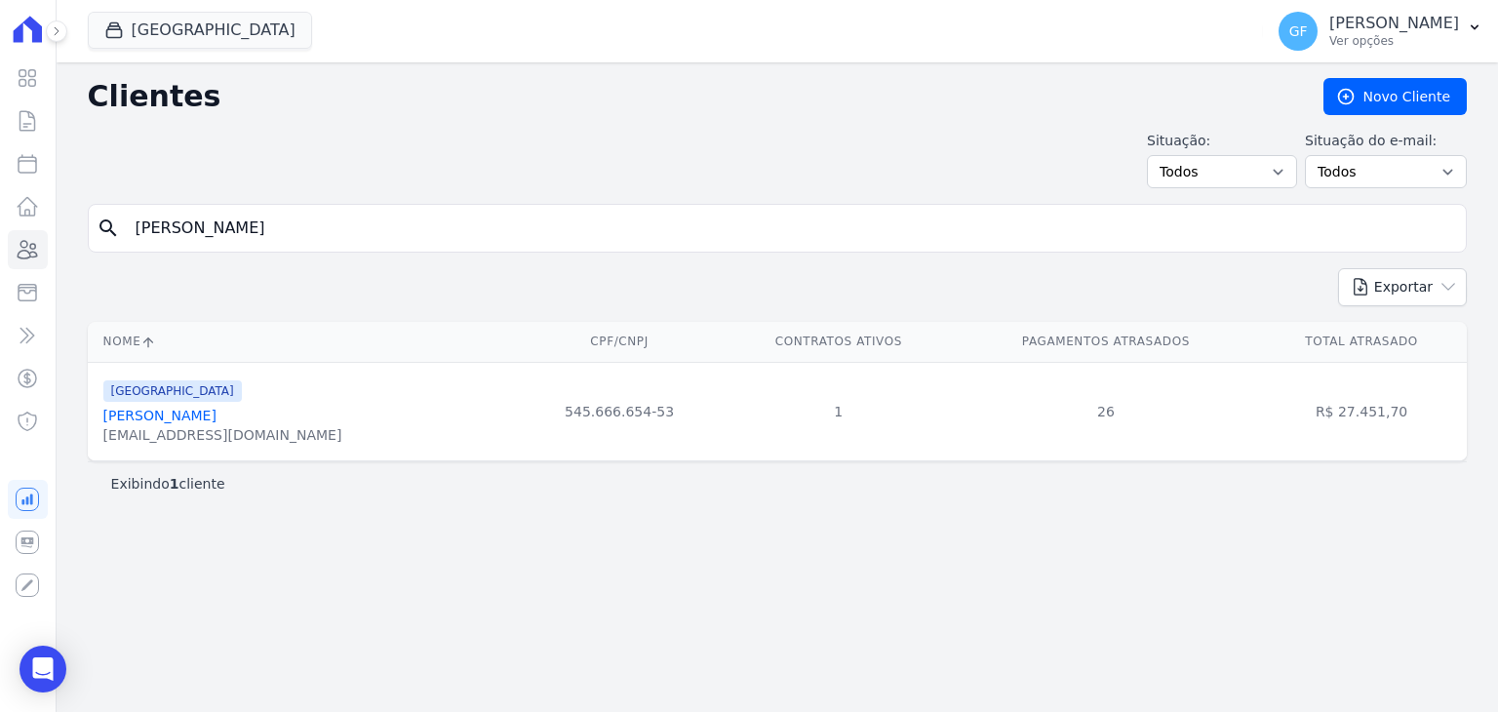
click at [207, 414] on link "Marta Cristina Dos Santos" at bounding box center [159, 416] width 113 height 16
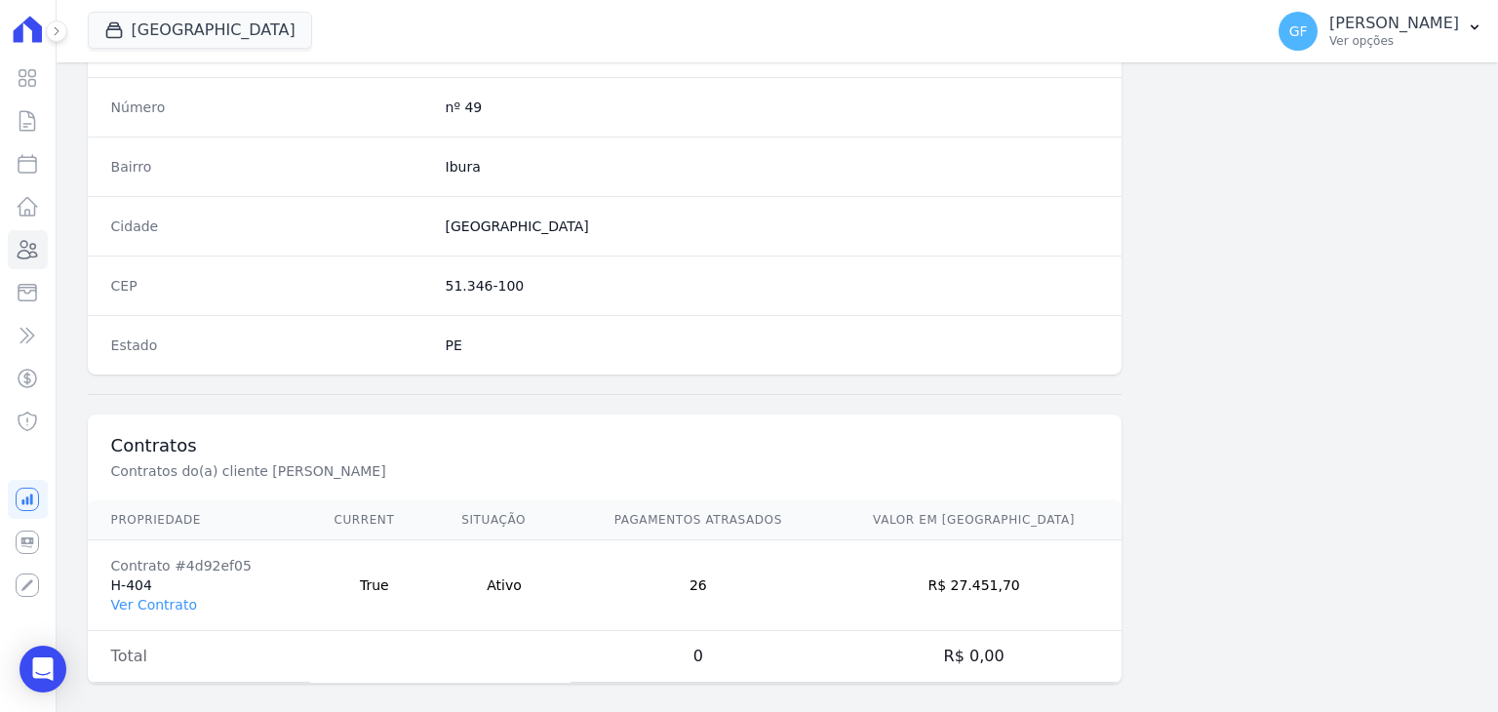
scroll to position [1107, 0]
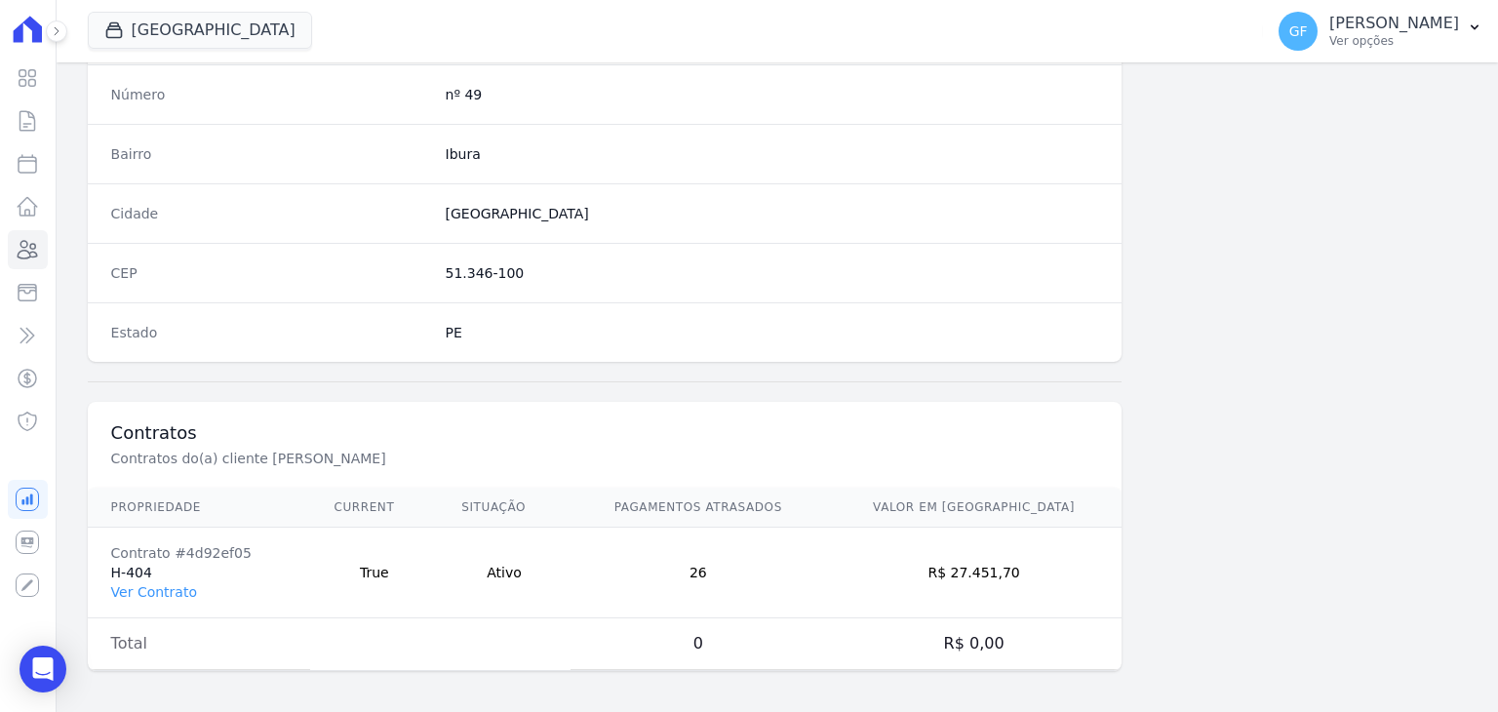
click at [175, 596] on td "Contrato #4d92ef05 H-404 Ver Contrato" at bounding box center [199, 573] width 223 height 91
click at [175, 589] on link "Ver Contrato" at bounding box center [154, 592] width 86 height 16
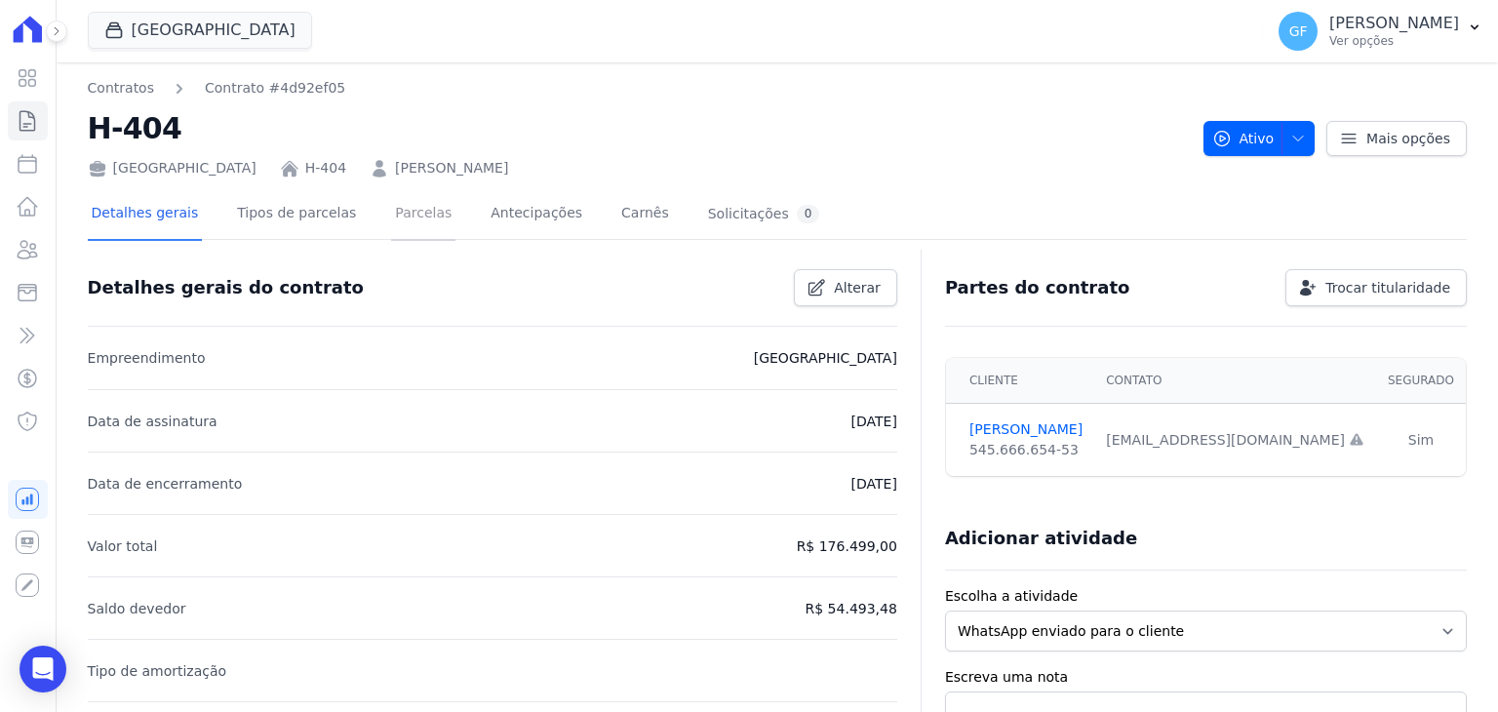
click at [420, 222] on link "Parcelas" at bounding box center [423, 215] width 64 height 52
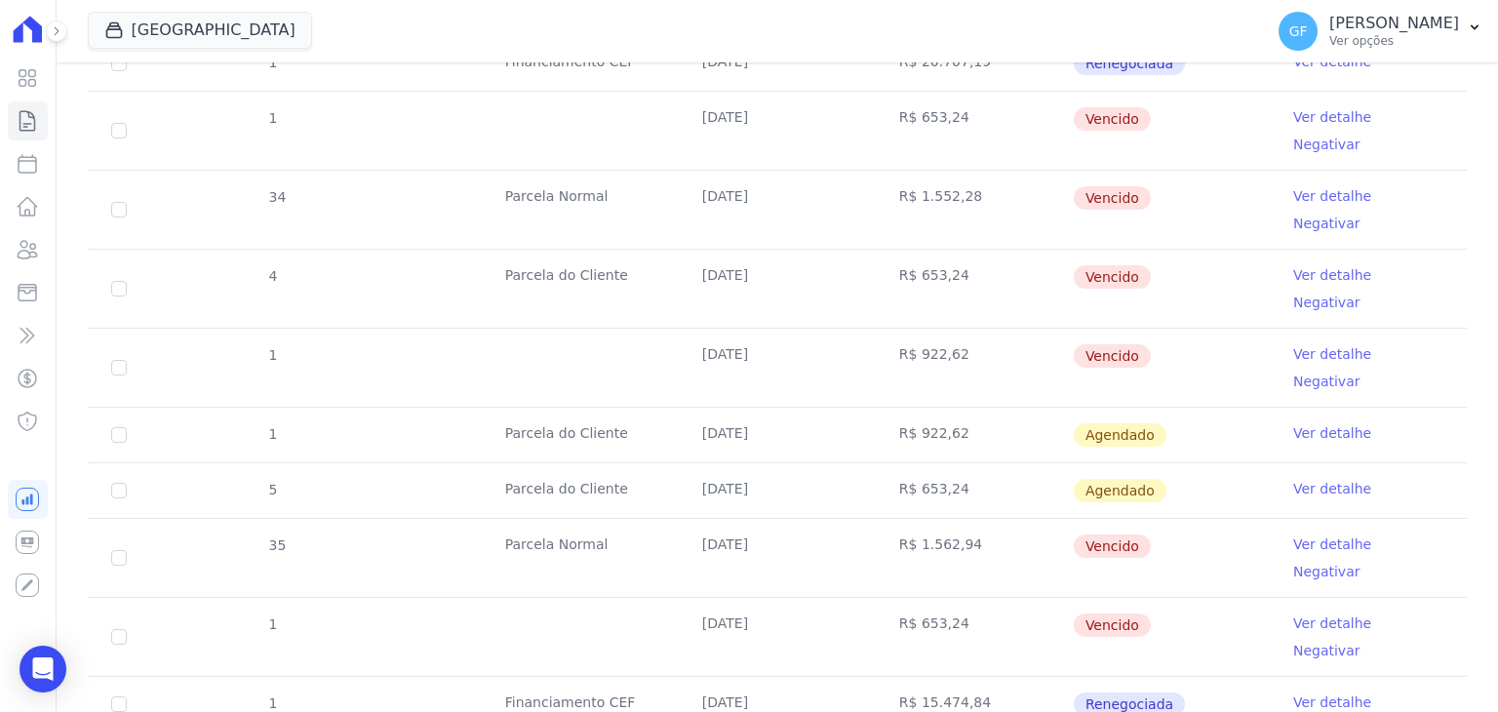
scroll to position [2340, 0]
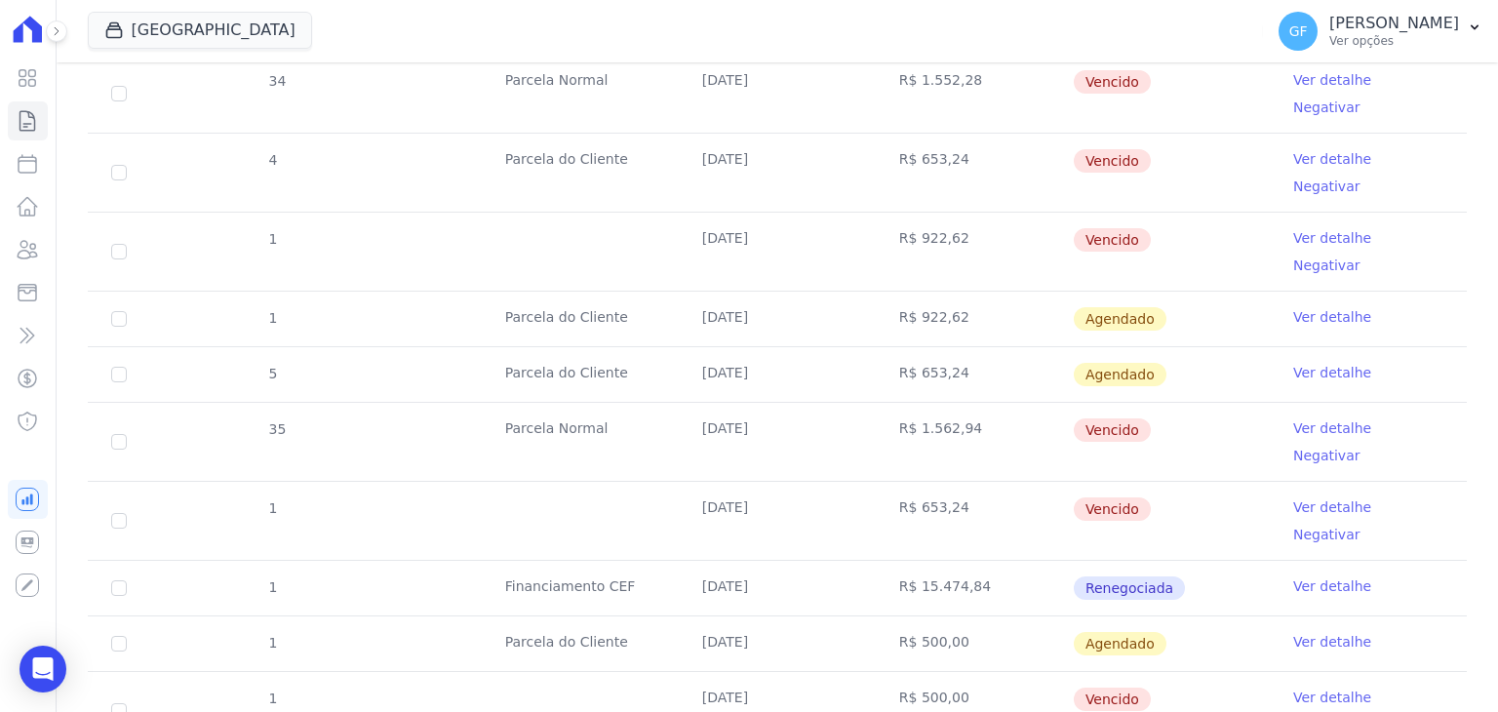
drag, startPoint x: 684, startPoint y: 399, endPoint x: 1172, endPoint y: 399, distance: 488.6
drag, startPoint x: 704, startPoint y: 395, endPoint x: 1169, endPoint y: 410, distance: 465.4
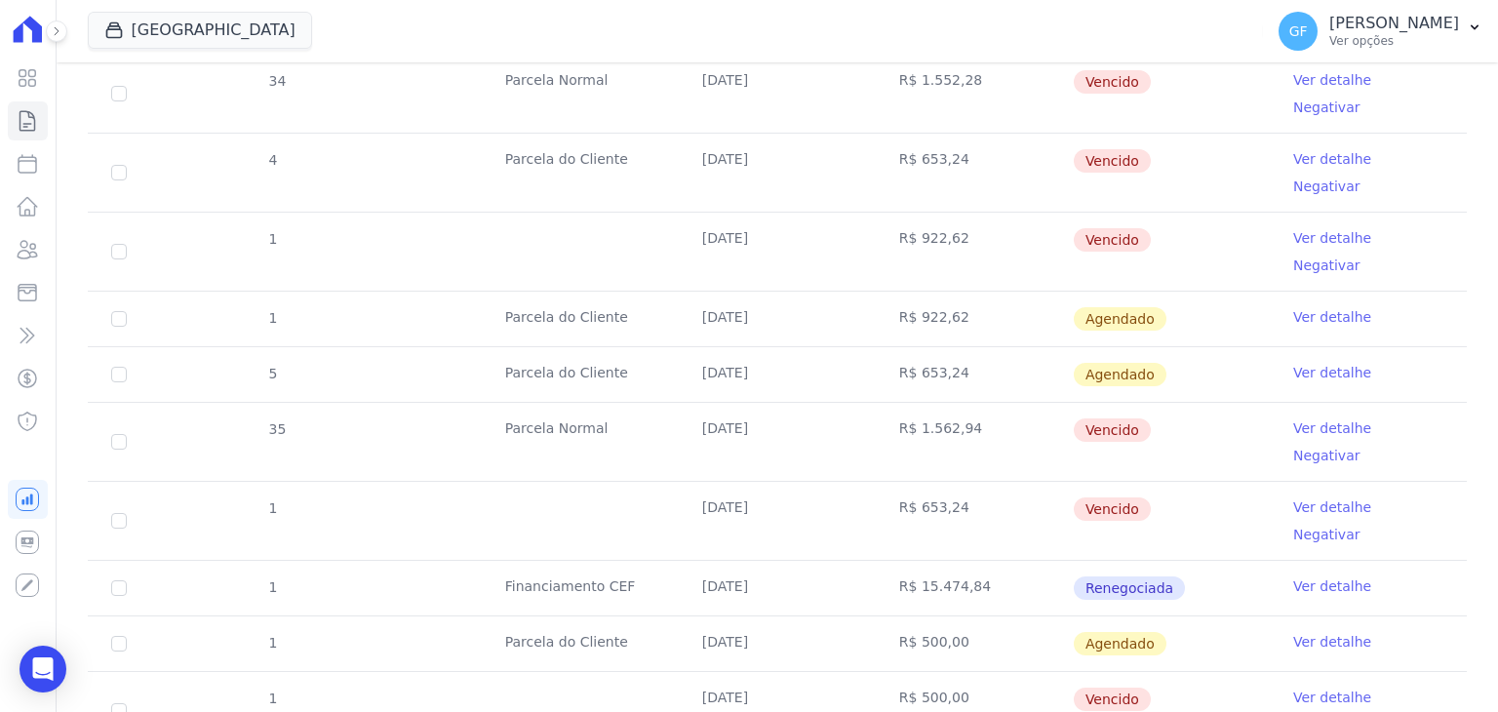
drag, startPoint x: 670, startPoint y: 392, endPoint x: 1155, endPoint y: 407, distance: 484.9
drag, startPoint x: 1178, startPoint y: 407, endPoint x: 1189, endPoint y: 407, distance: 10.7
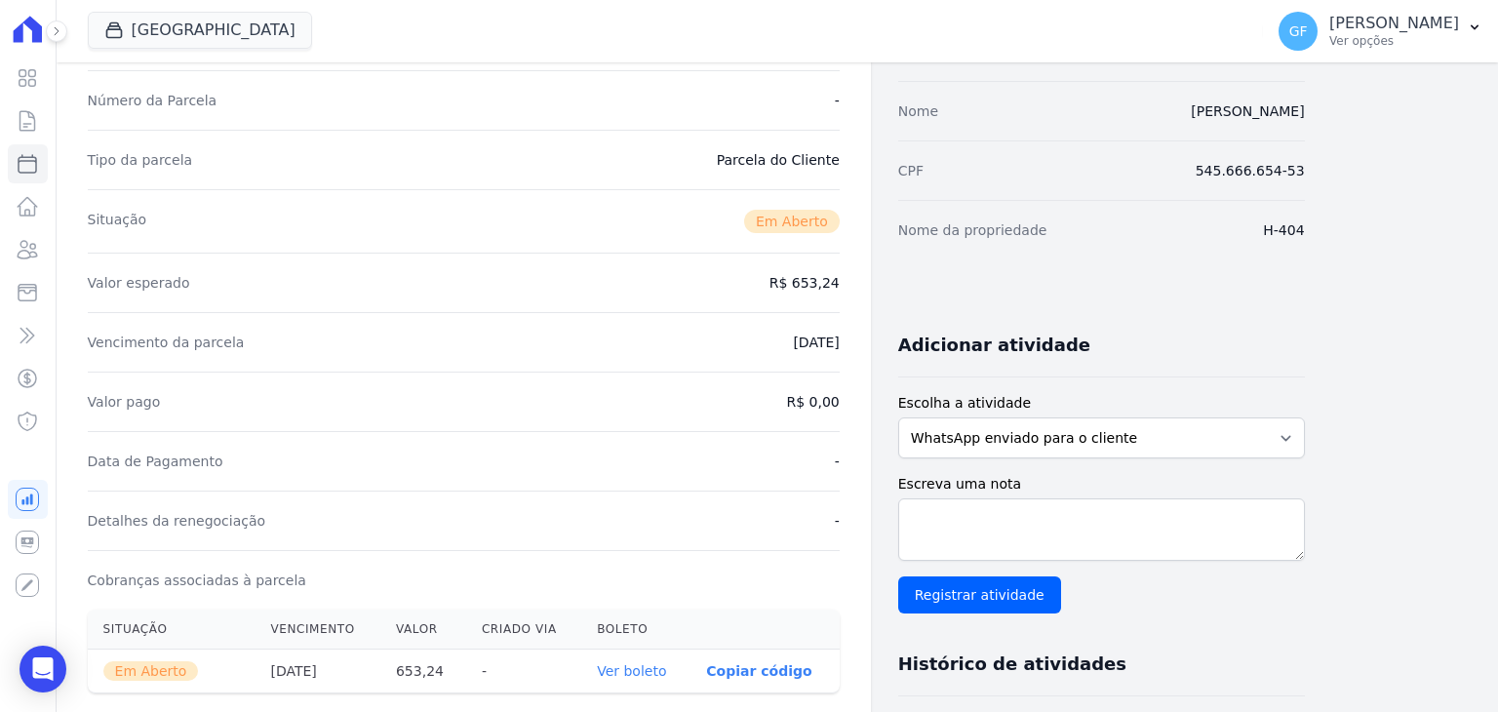
scroll to position [488, 0]
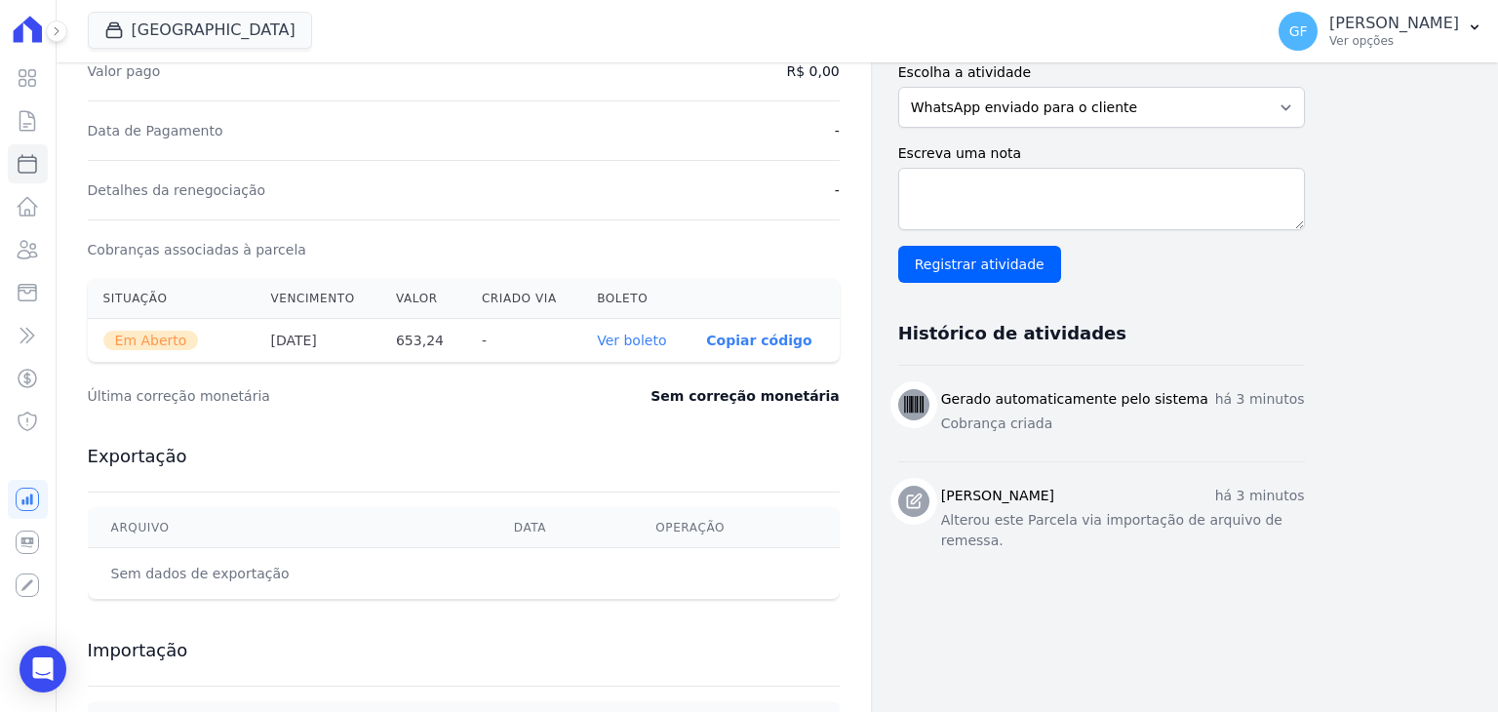
click at [623, 338] on link "Ver boleto" at bounding box center [631, 341] width 69 height 16
click at [45, 678] on icon "Open Intercom Messenger" at bounding box center [42, 668] width 25 height 25
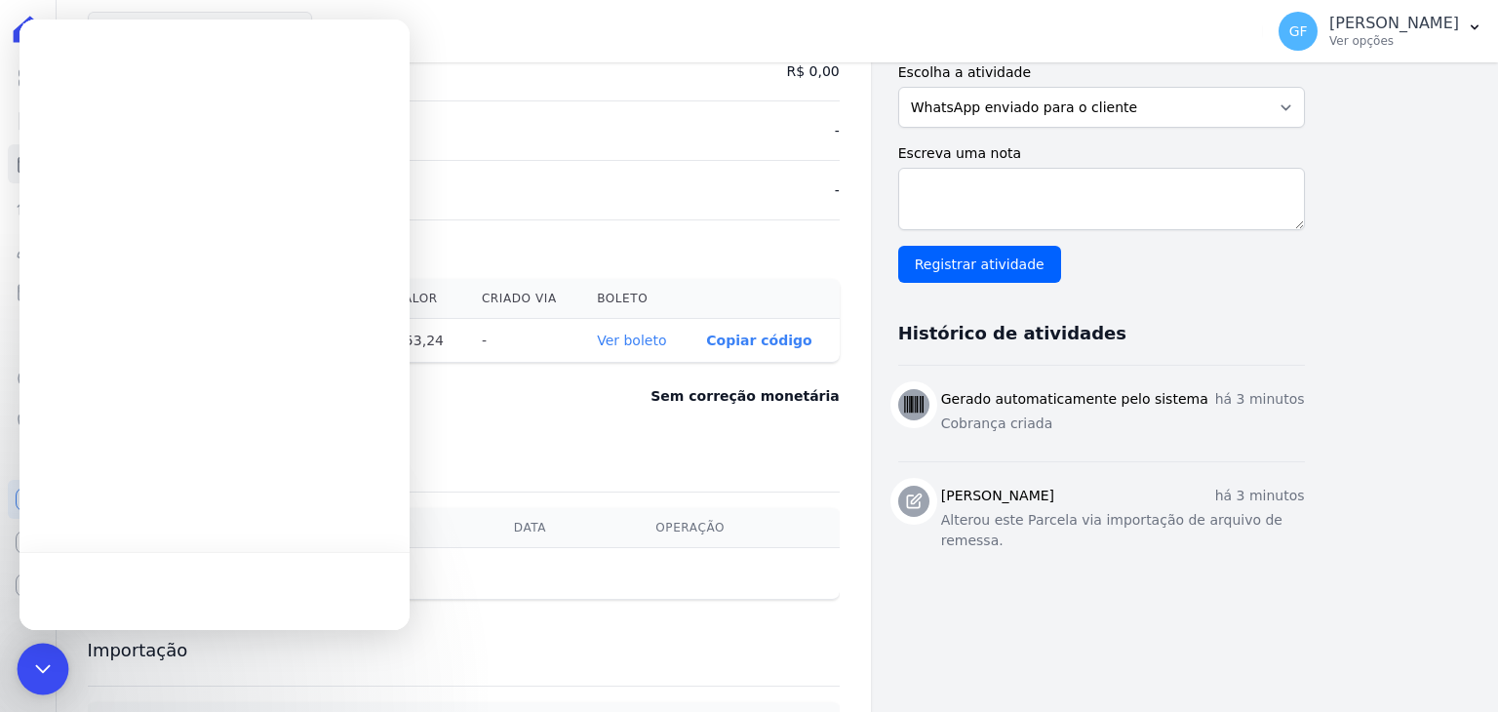
scroll to position [0, 0]
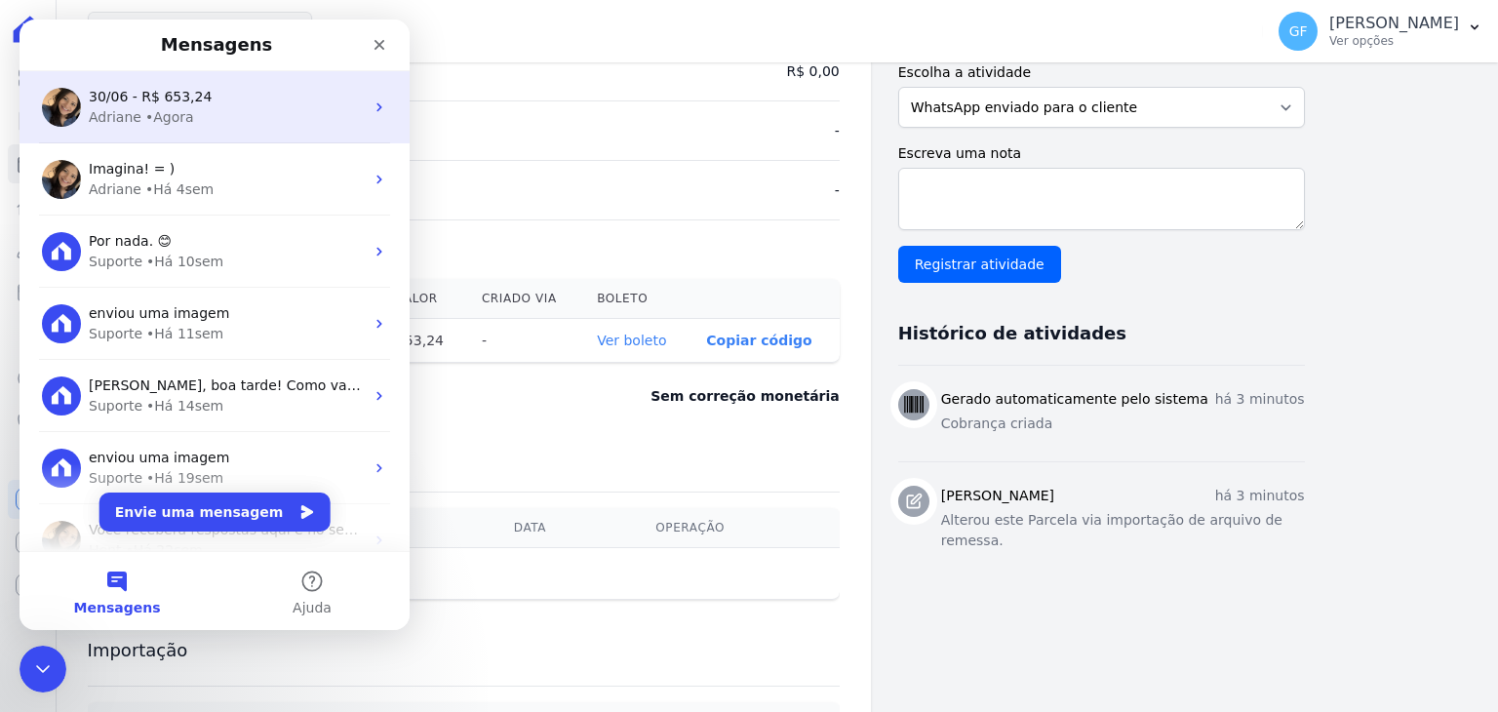
click at [213, 111] on div "Adriane • Agora" at bounding box center [226, 117] width 275 height 20
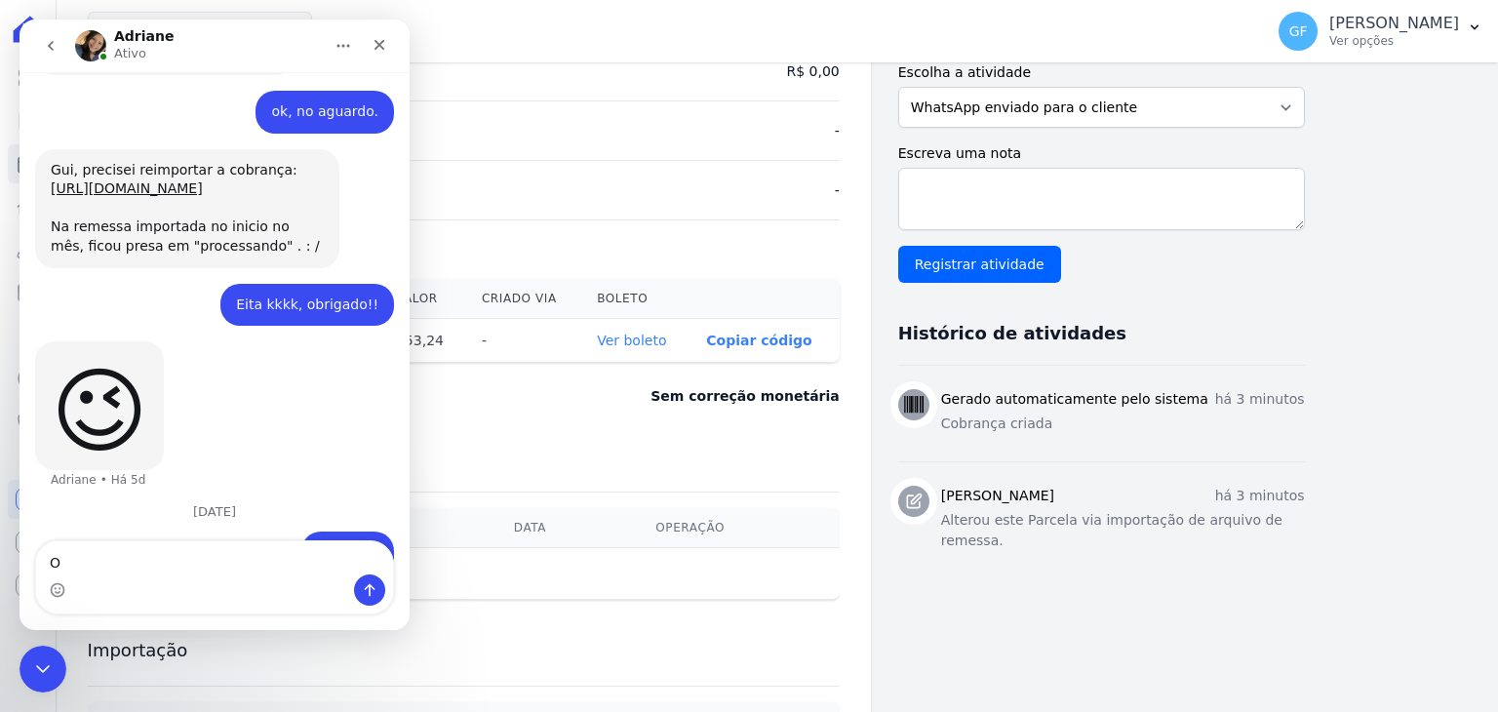
scroll to position [14594, 0]
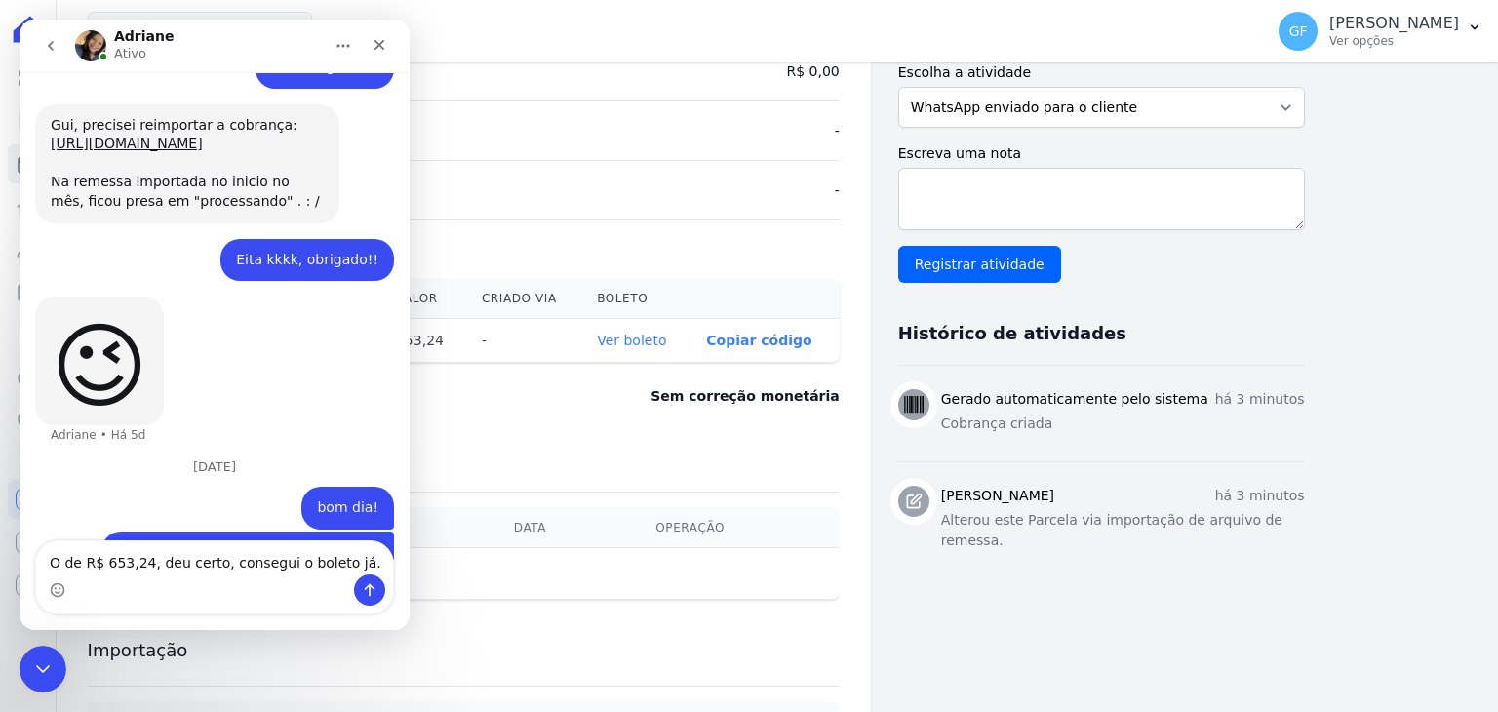
type textarea "O de R$ 653,24, deu certo, consegui o boleto já."
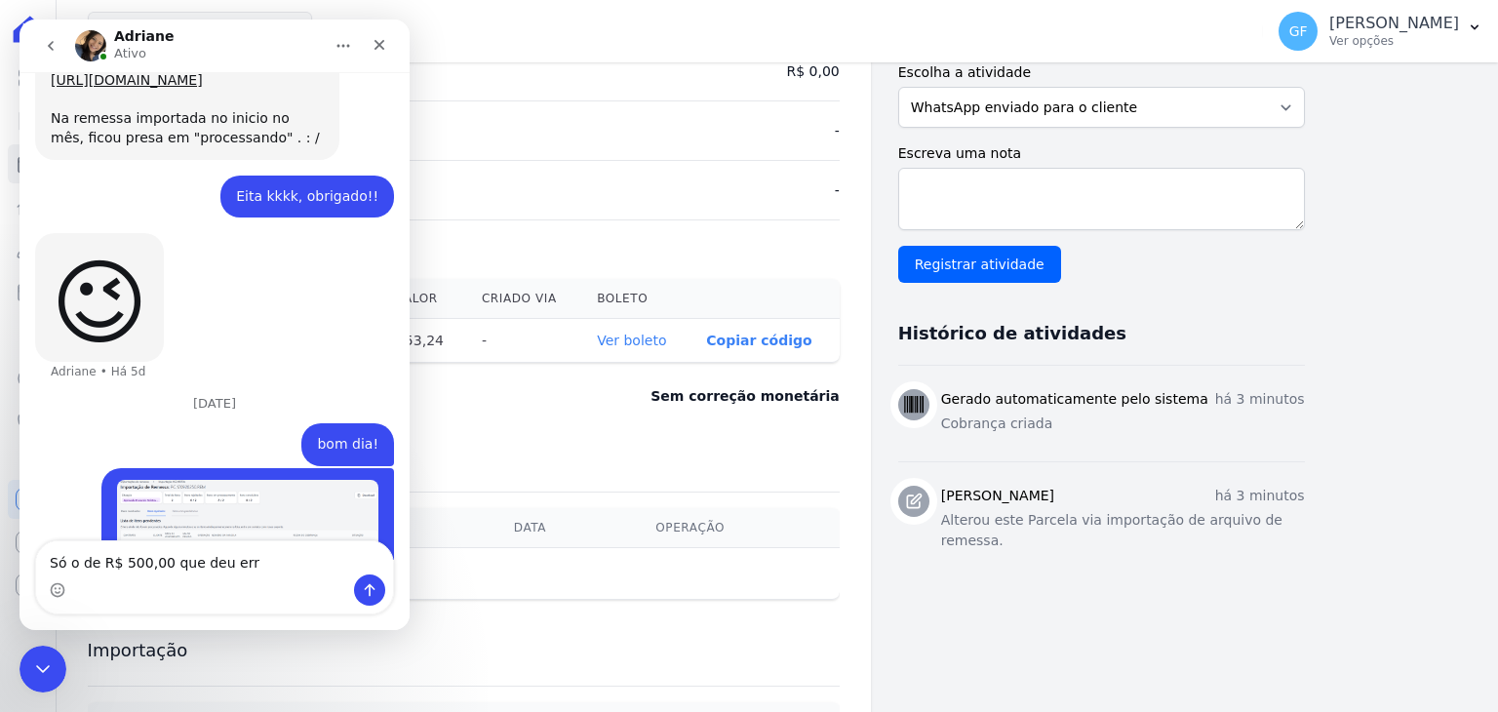
type textarea "Só o de R$ 500,00 que deu erro"
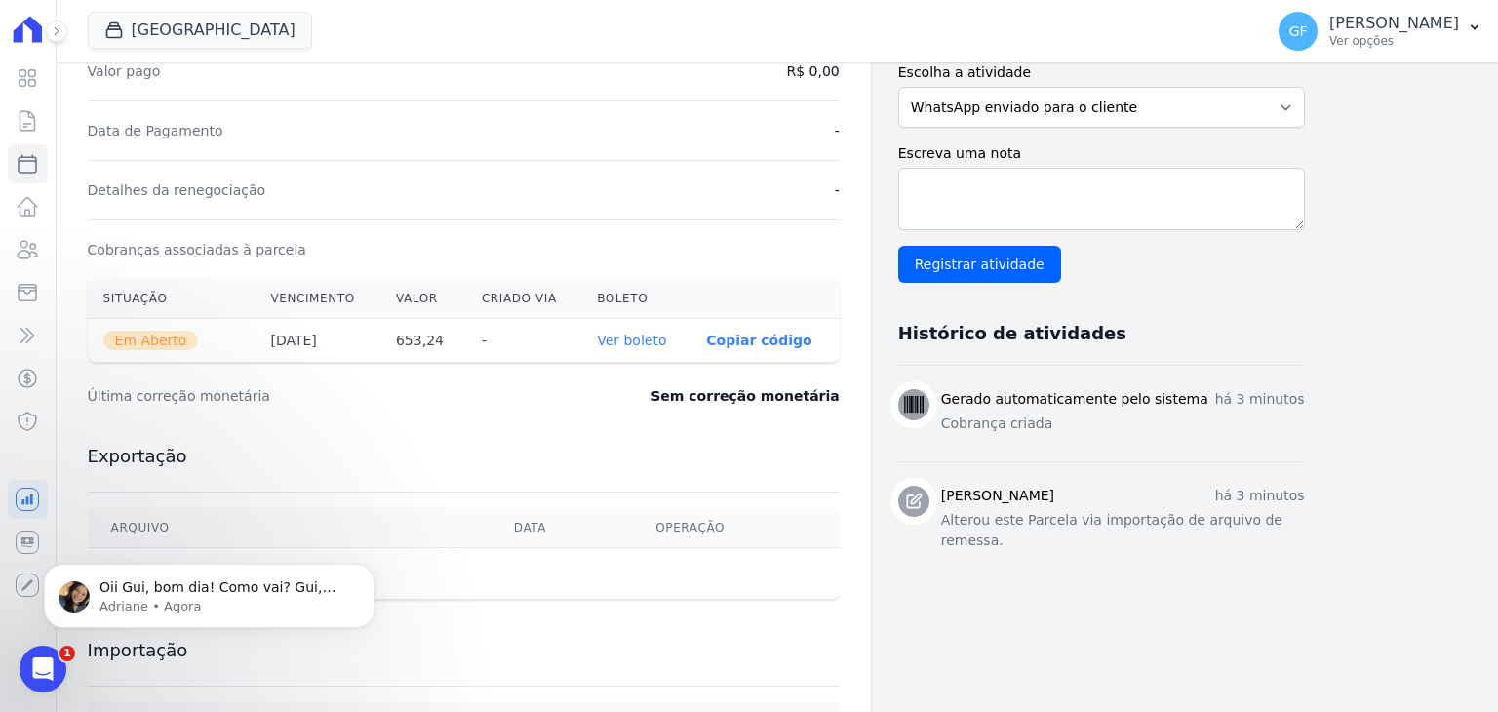
scroll to position [0, 0]
click at [44, 653] on icon "Abertura do Messenger da Intercom" at bounding box center [40, 666] width 32 height 32
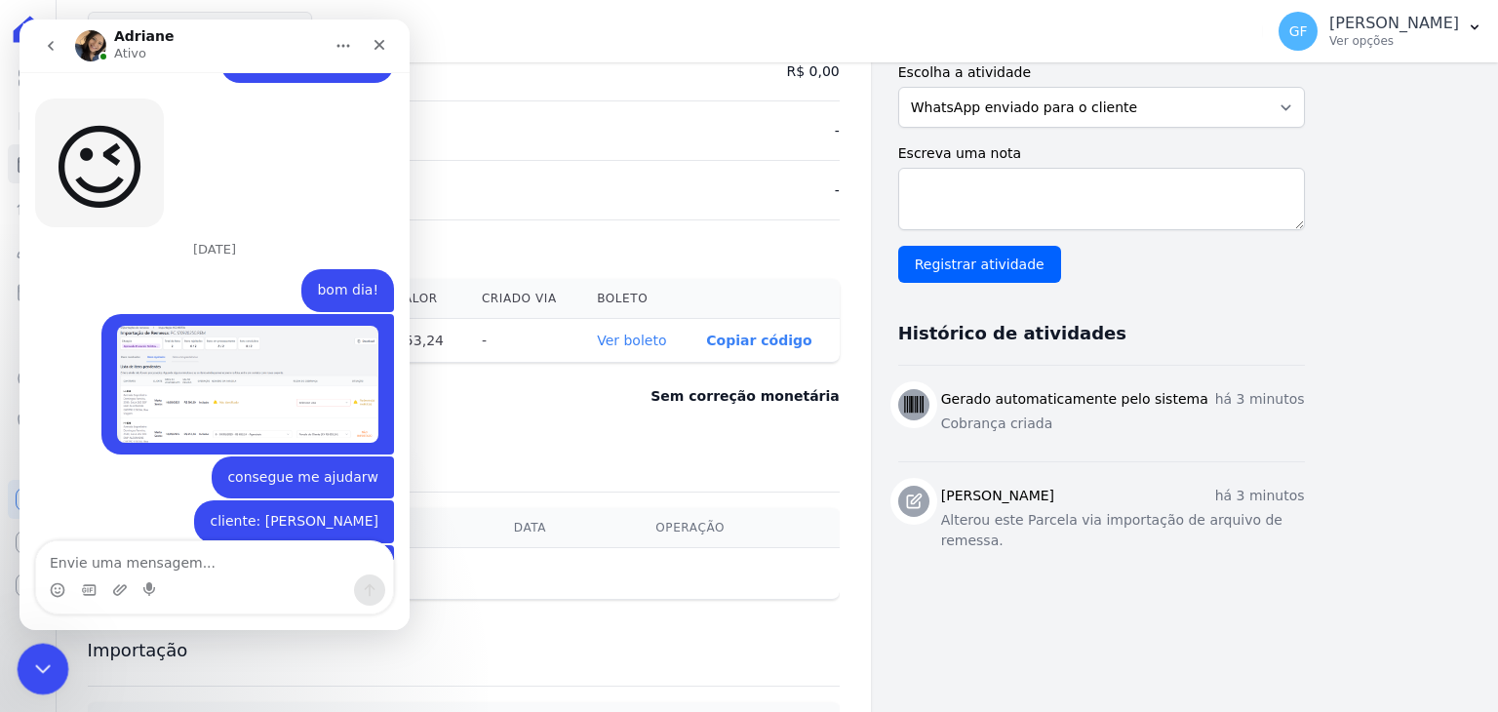
scroll to position [14924, 0]
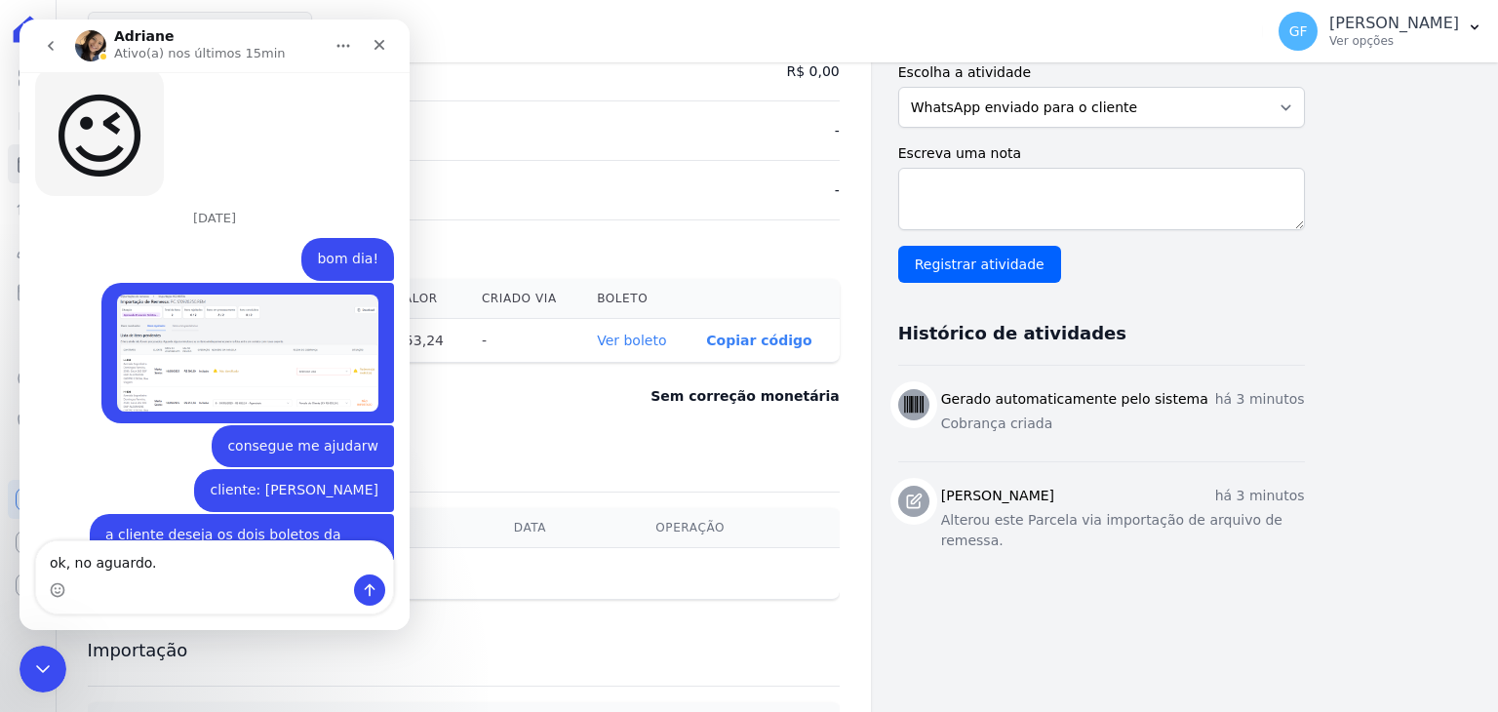
type textarea "ok, no aguardo."
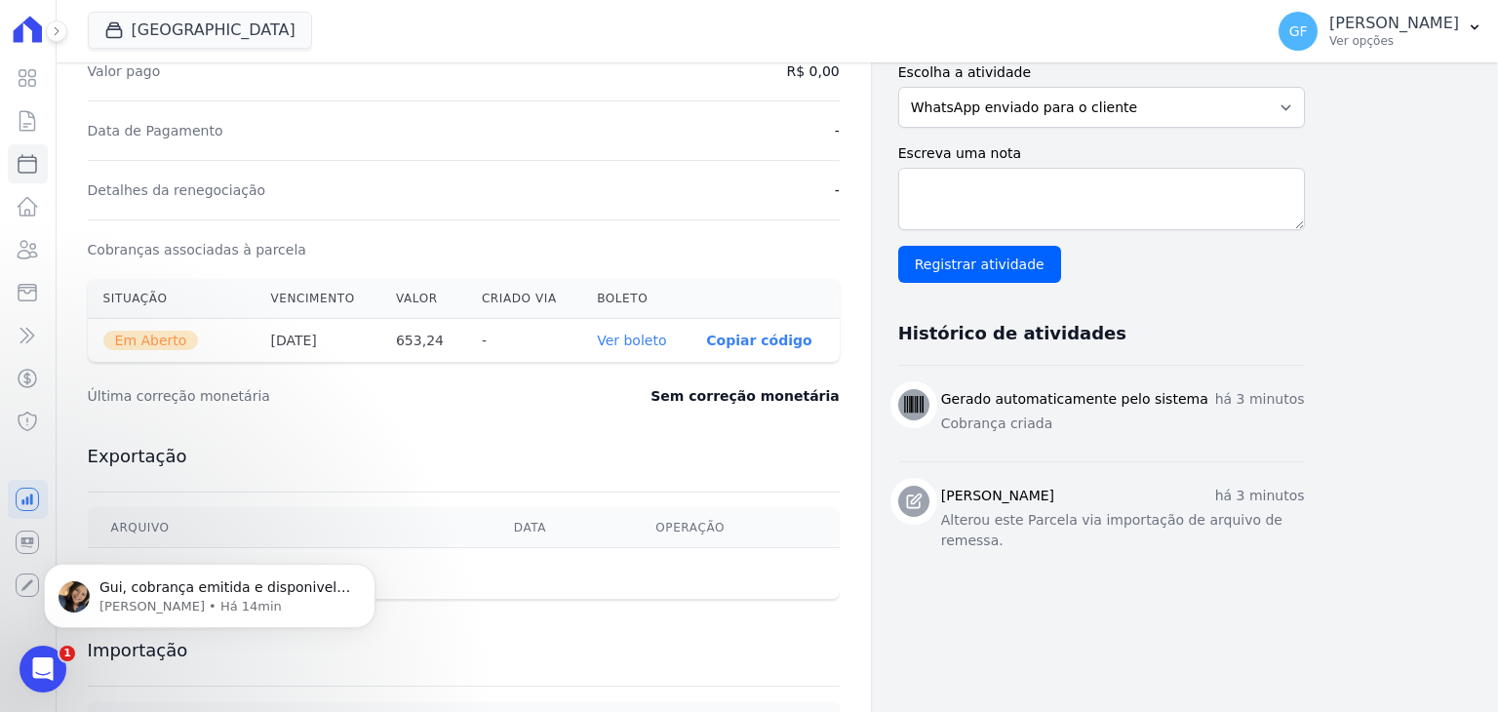
scroll to position [15111, 0]
click at [164, 586] on p "Gui, cobrança emitida e disponivel no link: https://app.hent.com.br/integration…" at bounding box center [225, 588] width 252 height 20
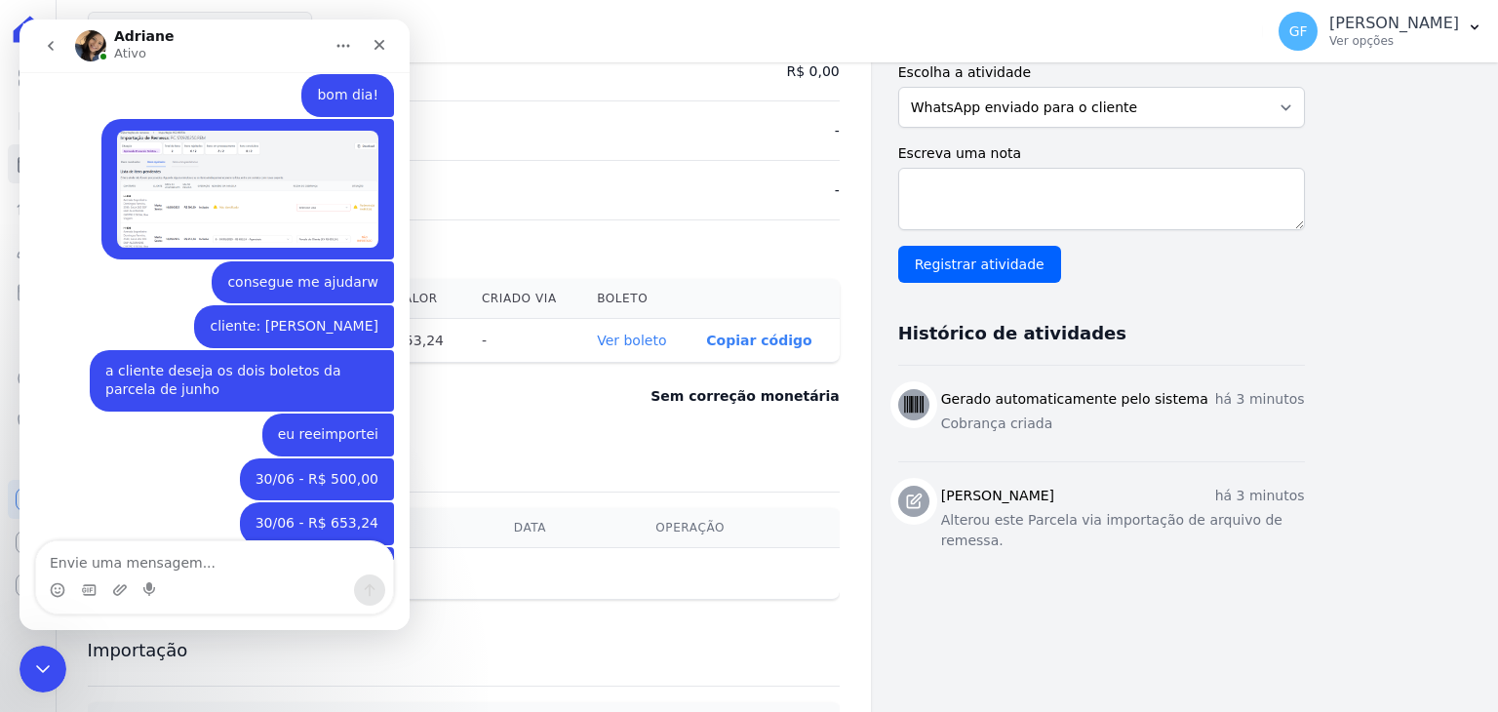
scroll to position [15143, 0]
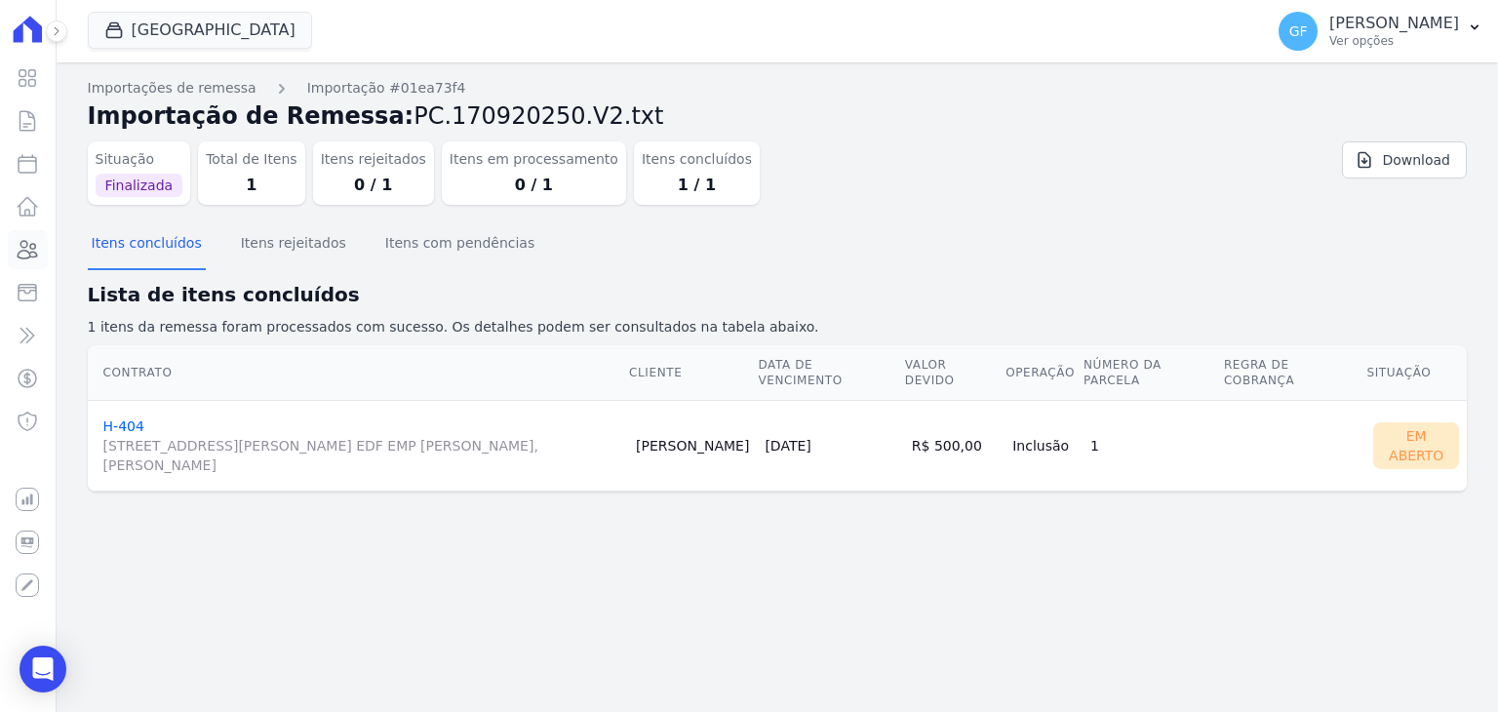
click at [32, 256] on icon at bounding box center [29, 250] width 20 height 18
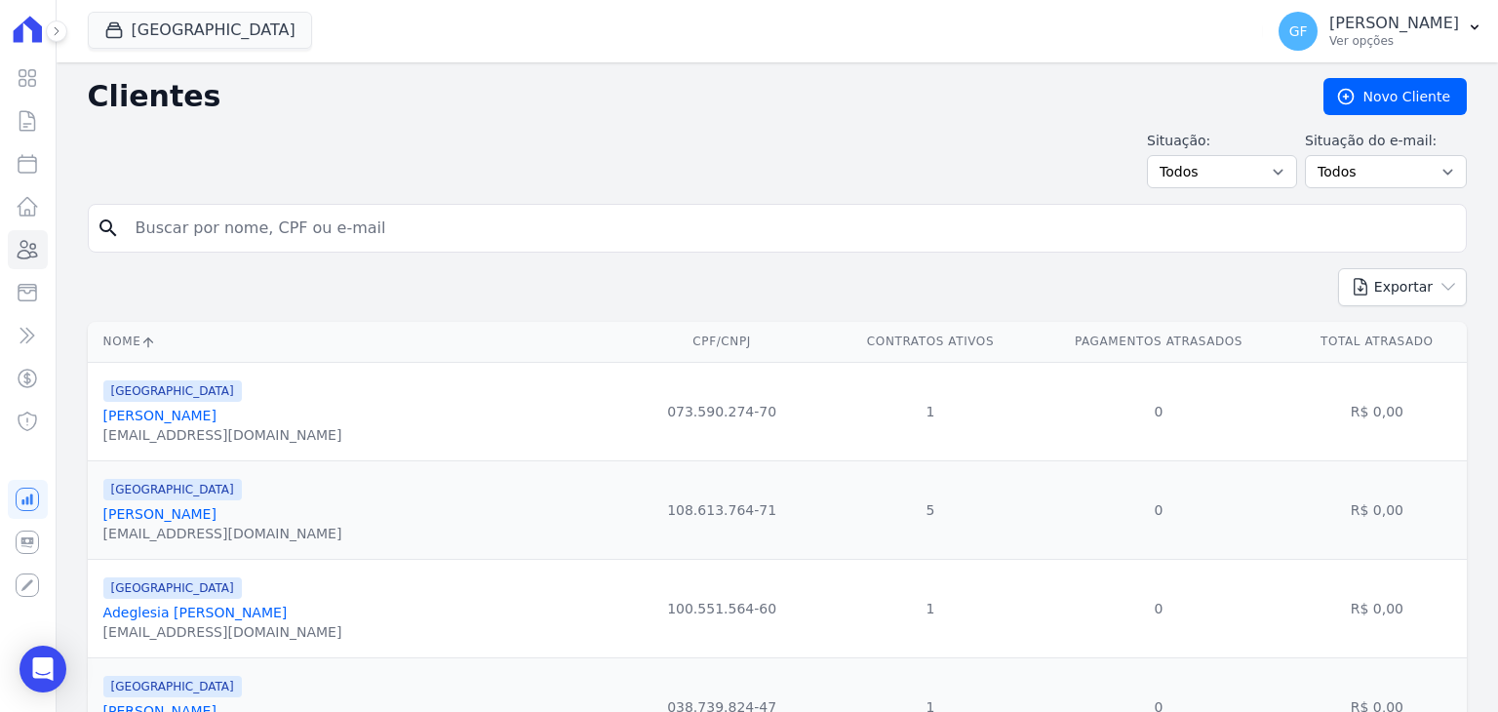
click at [334, 211] on input "search" at bounding box center [791, 228] width 1334 height 39
type input "[PERSON_NAME]"
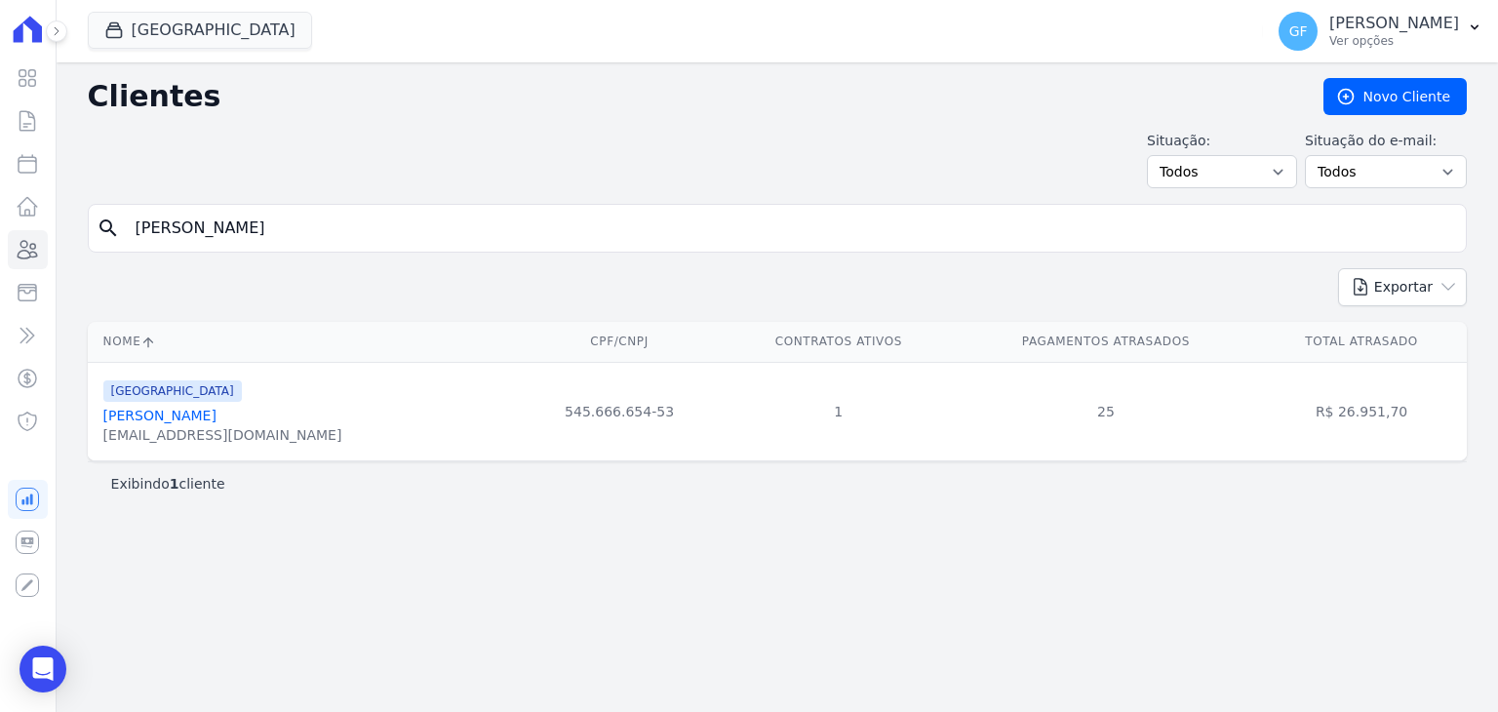
click at [215, 416] on link "[PERSON_NAME]" at bounding box center [159, 416] width 113 height 16
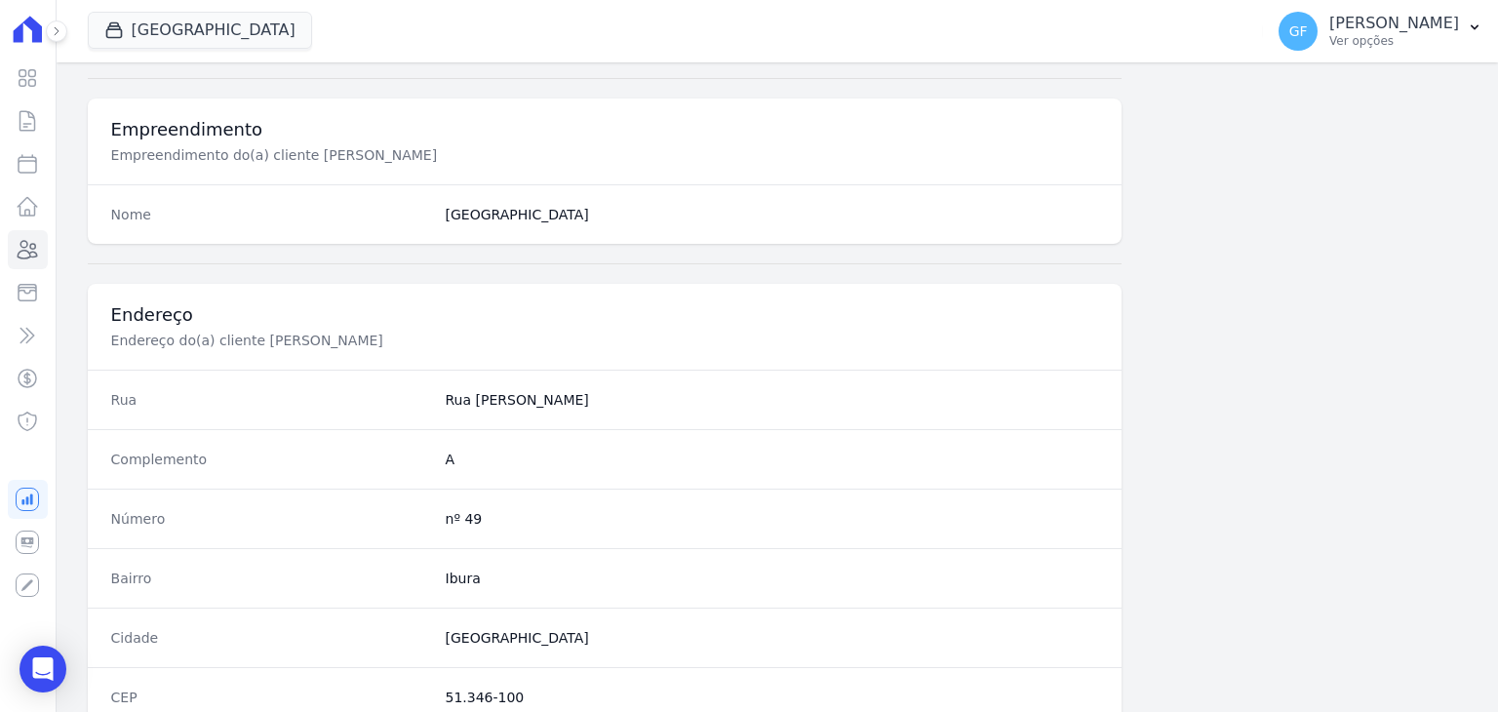
scroll to position [1107, 0]
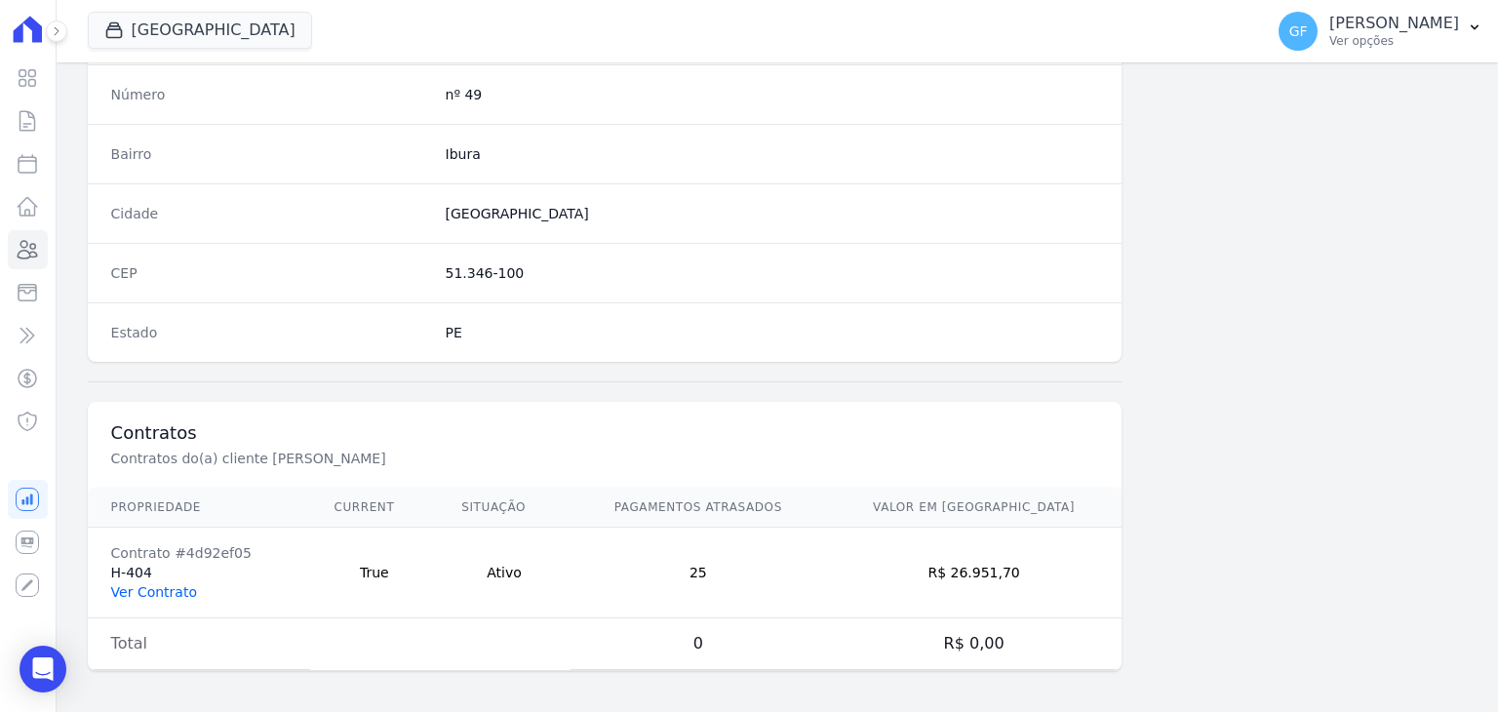
click at [136, 591] on link "Ver Contrato" at bounding box center [154, 592] width 86 height 16
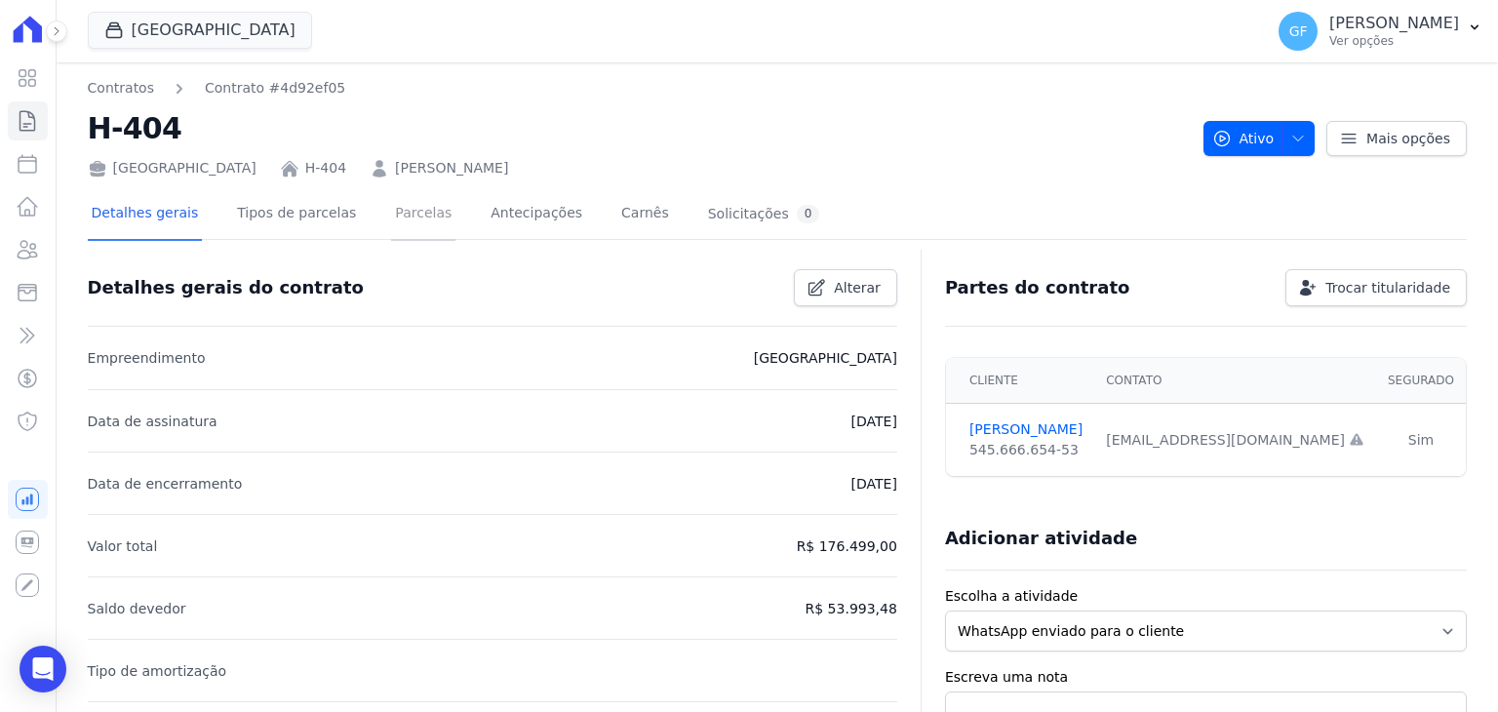
click at [412, 229] on link "Parcelas" at bounding box center [423, 215] width 64 height 52
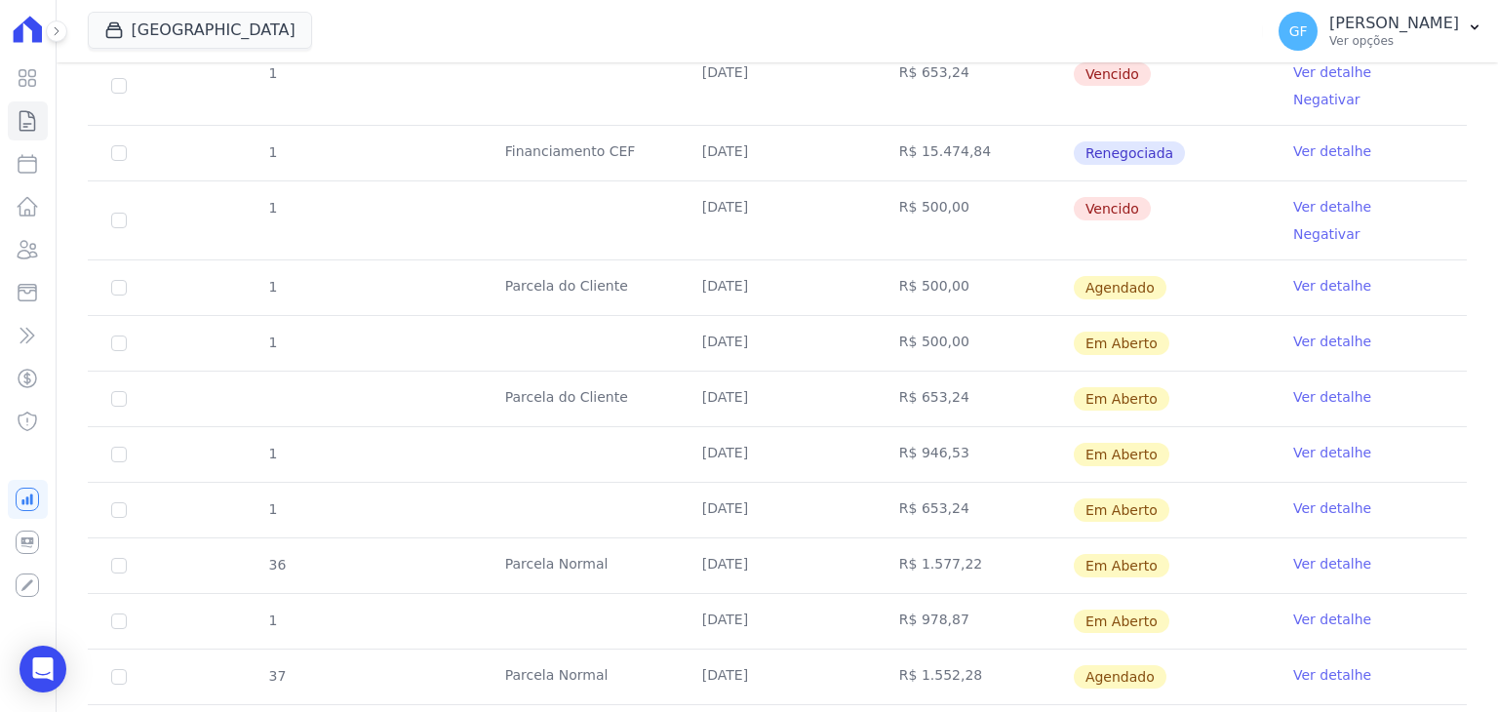
scroll to position [2569, 0]
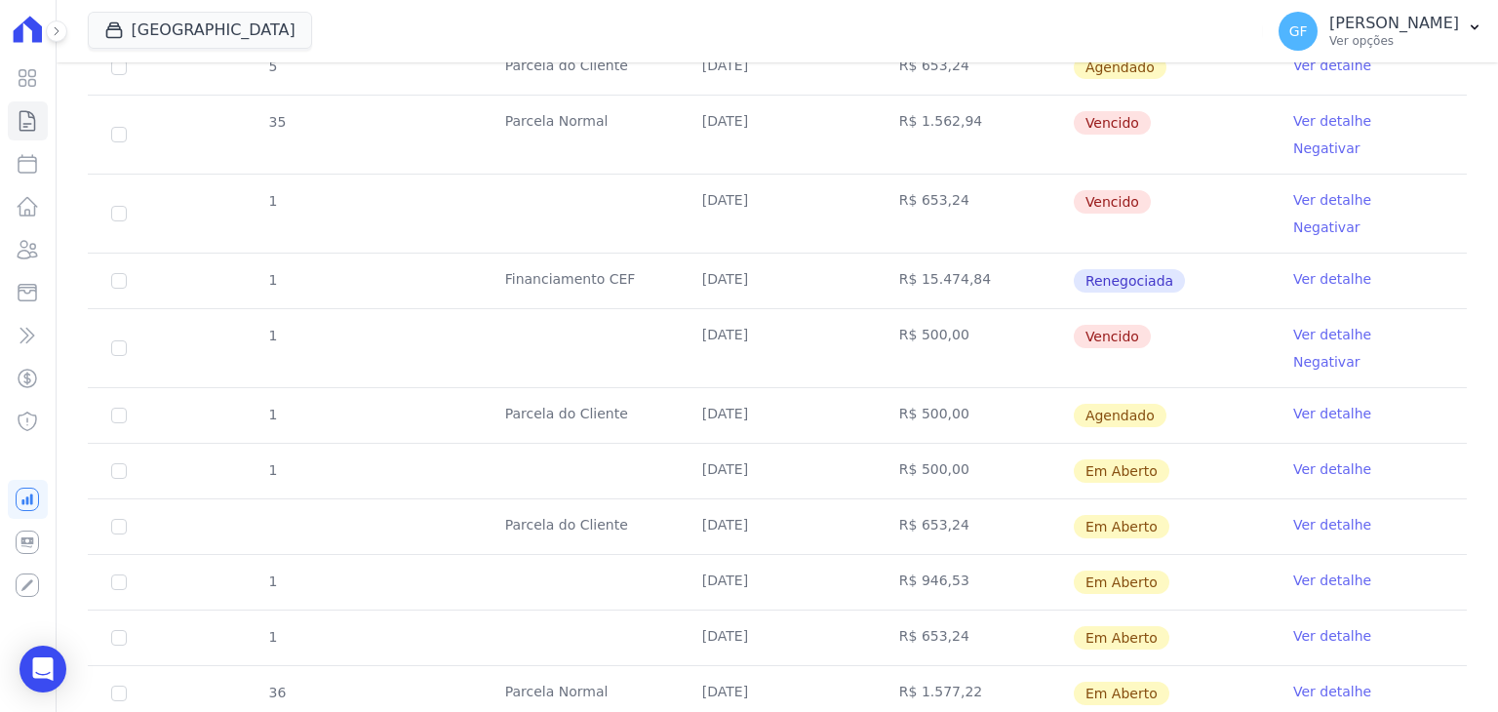
drag, startPoint x: 700, startPoint y: 163, endPoint x: 1103, endPoint y: 165, distance: 402.8
click at [1103, 498] on tr "Parcela do Cliente [DATE] R$ 653,24 Em [GEOGRAPHIC_DATA] Ver detalhe" at bounding box center [777, 526] width 1379 height 56
click at [977, 499] on td "R$ 653,24" at bounding box center [974, 526] width 197 height 55
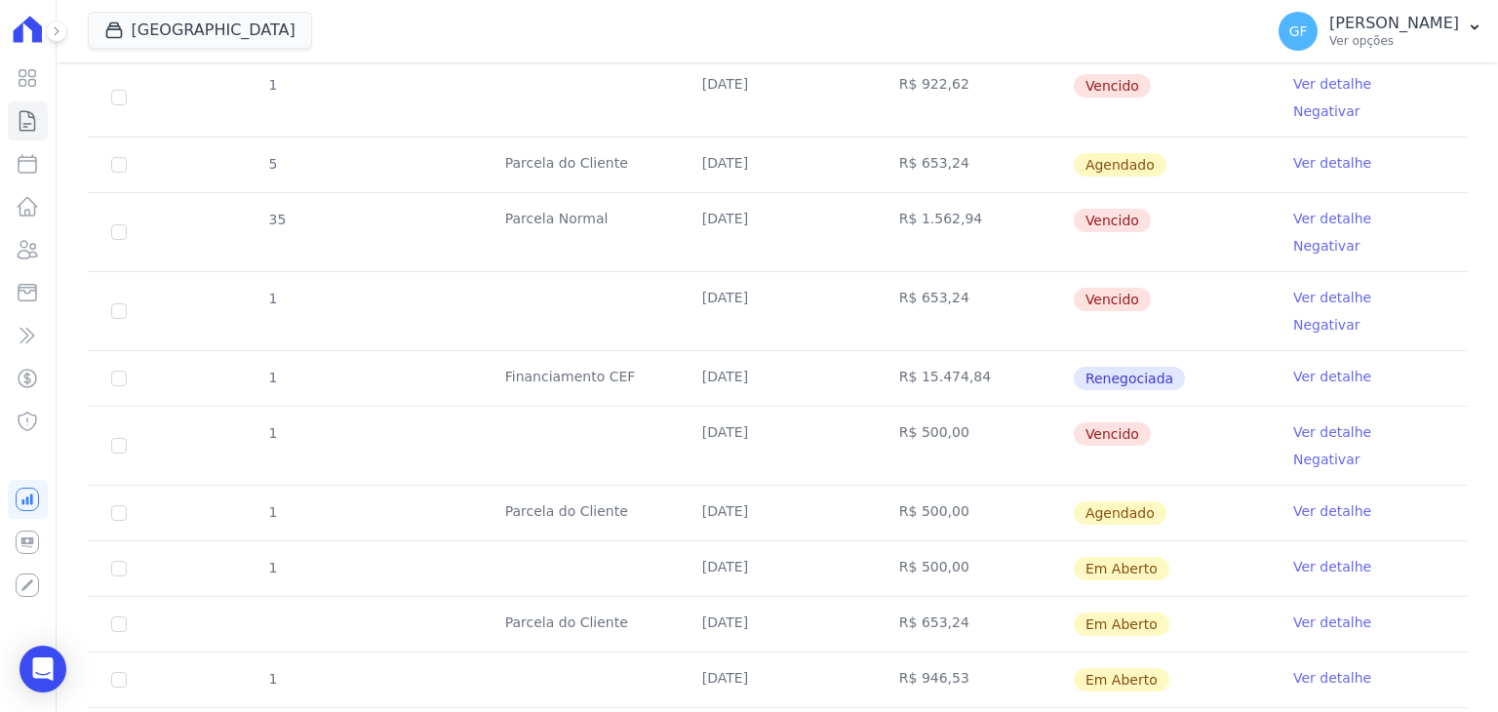
drag, startPoint x: 689, startPoint y: 201, endPoint x: 1084, endPoint y: 221, distance: 395.5
click at [1084, 540] on tr "1 18/09/2025 R$ 500,00 Em Aberto Ver detalhe" at bounding box center [777, 568] width 1379 height 56
click at [1248, 541] on td "Em Aberto" at bounding box center [1171, 568] width 197 height 55
click at [1303, 557] on link "Ver detalhe" at bounding box center [1332, 567] width 78 height 20
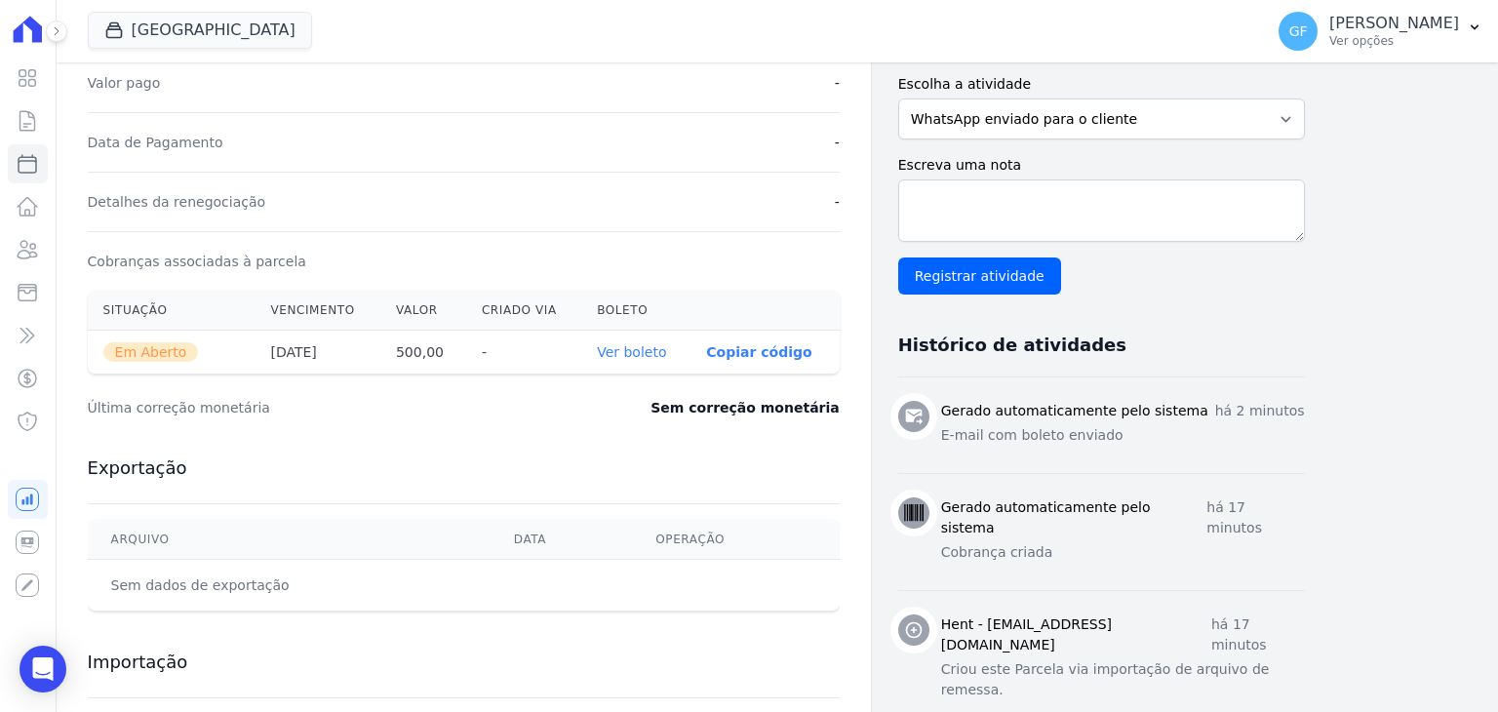
scroll to position [488, 0]
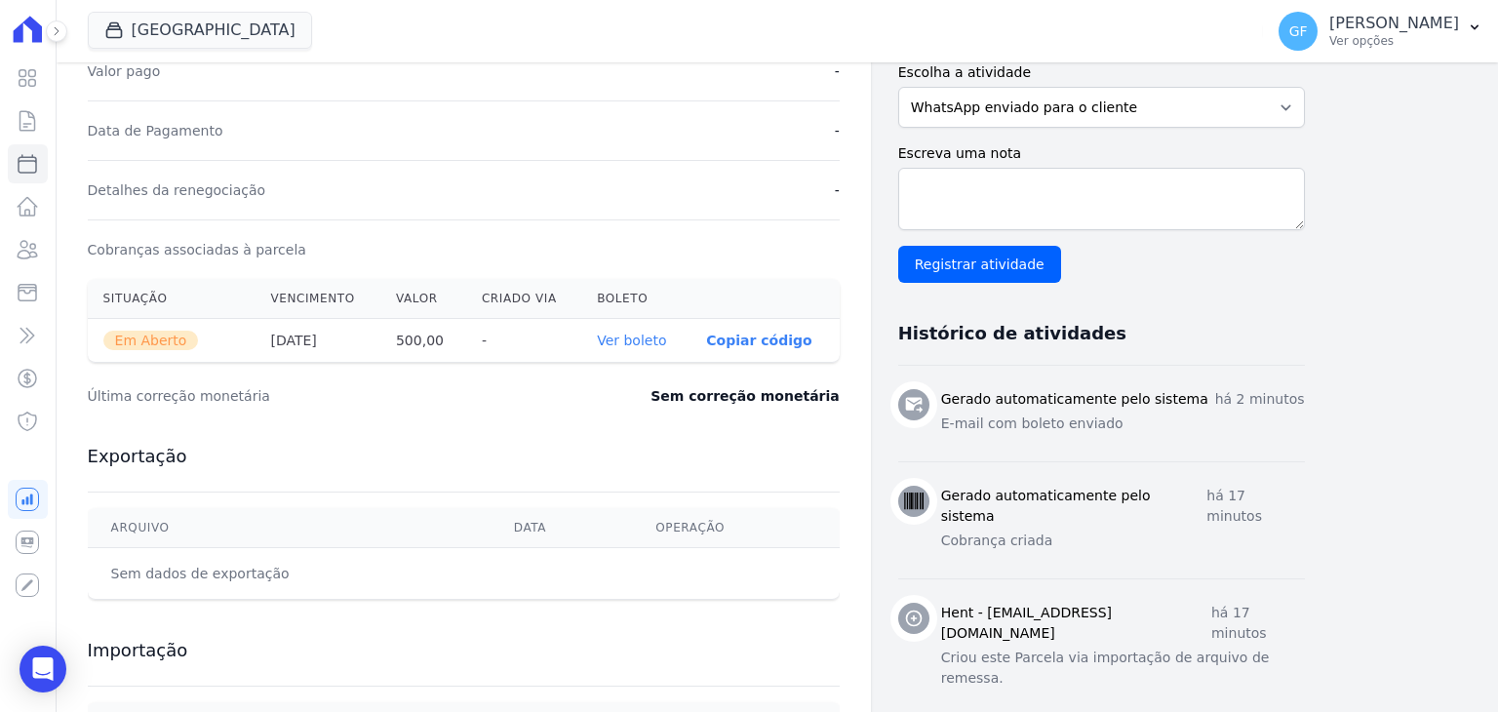
click at [639, 333] on link "Ver boleto" at bounding box center [631, 341] width 69 height 16
click at [47, 637] on div "Visão Geral Contratos Parcelas Lotes Clientes Minha Carteira Transferências Cré…" at bounding box center [28, 356] width 56 height 712
click at [47, 649] on div "Open Intercom Messenger" at bounding box center [44, 670] width 52 height 52
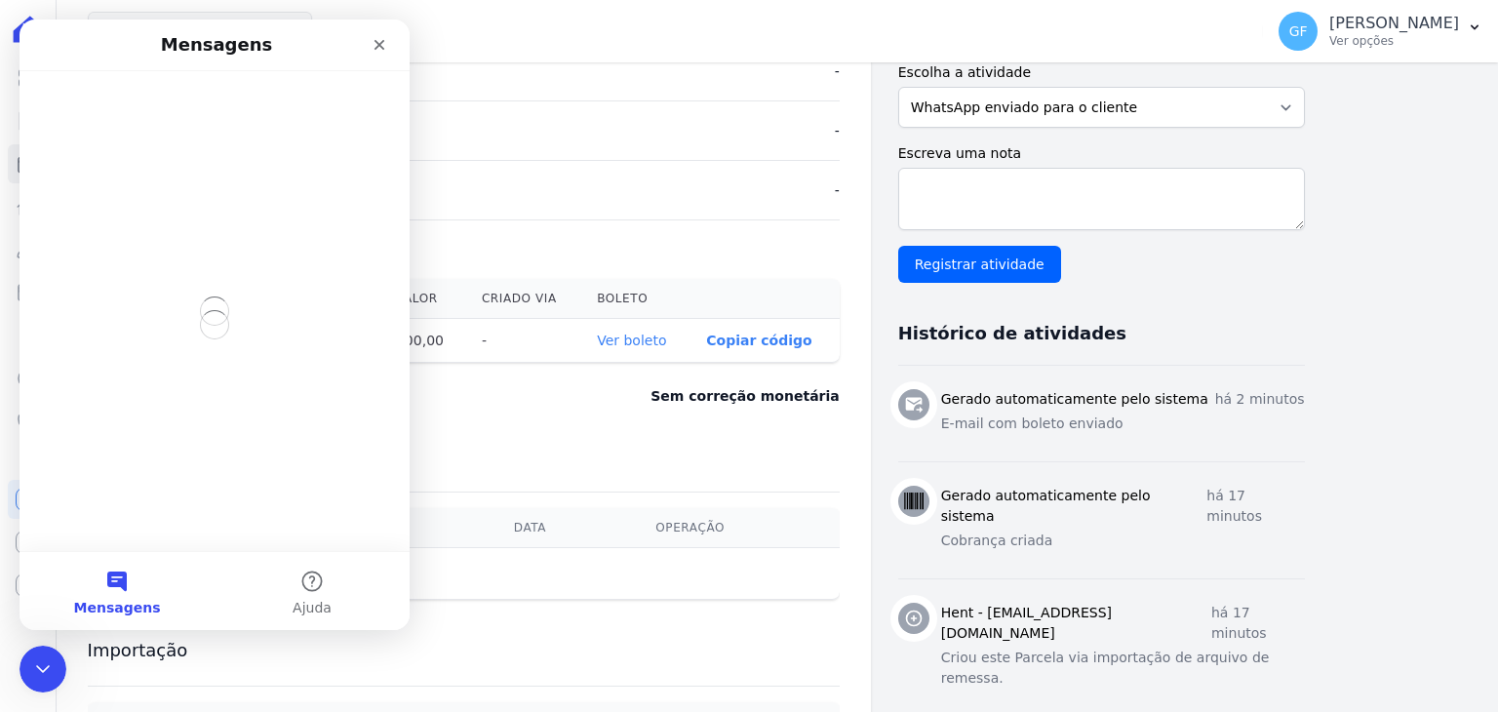
scroll to position [0, 0]
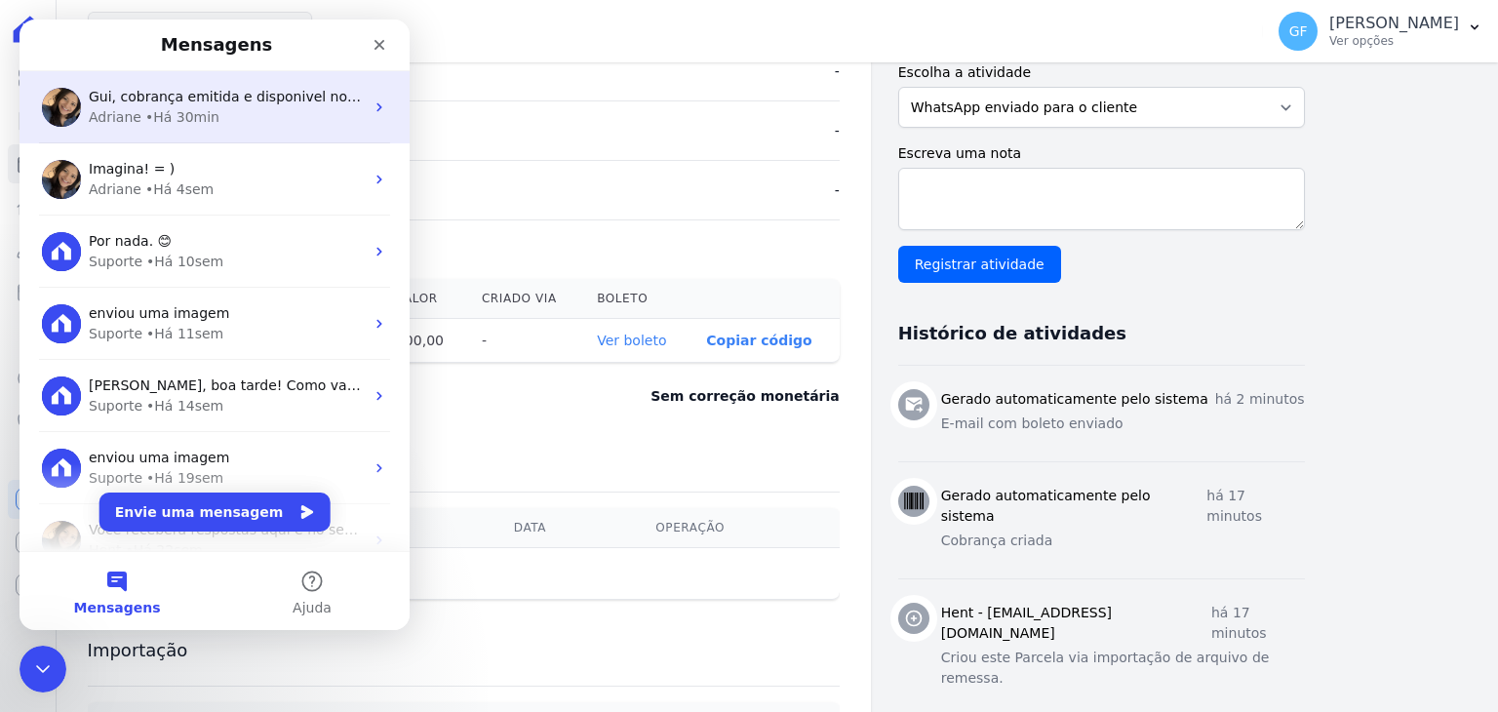
click at [161, 126] on div "• Há 30min" at bounding box center [182, 117] width 74 height 20
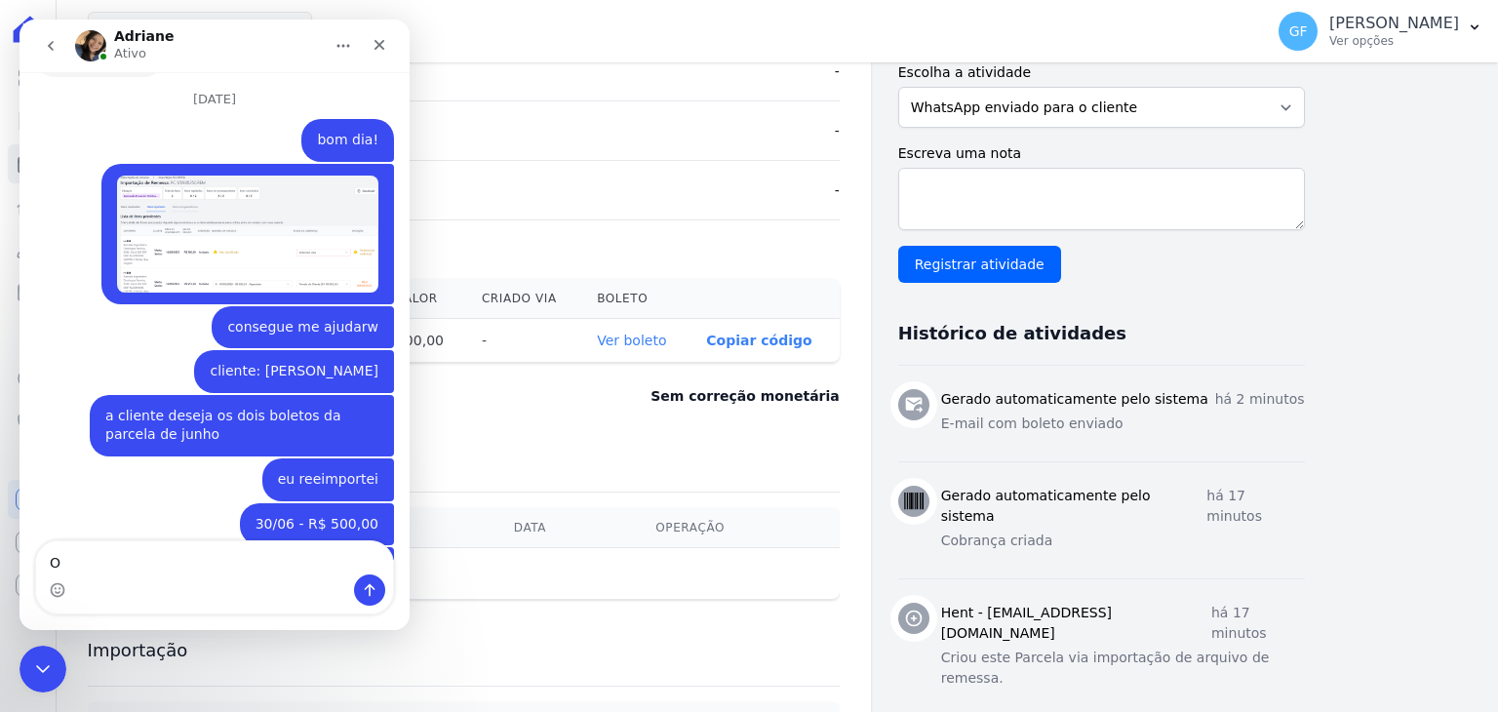
scroll to position [14532, 0]
type textarea "Obrigadooooo!!"
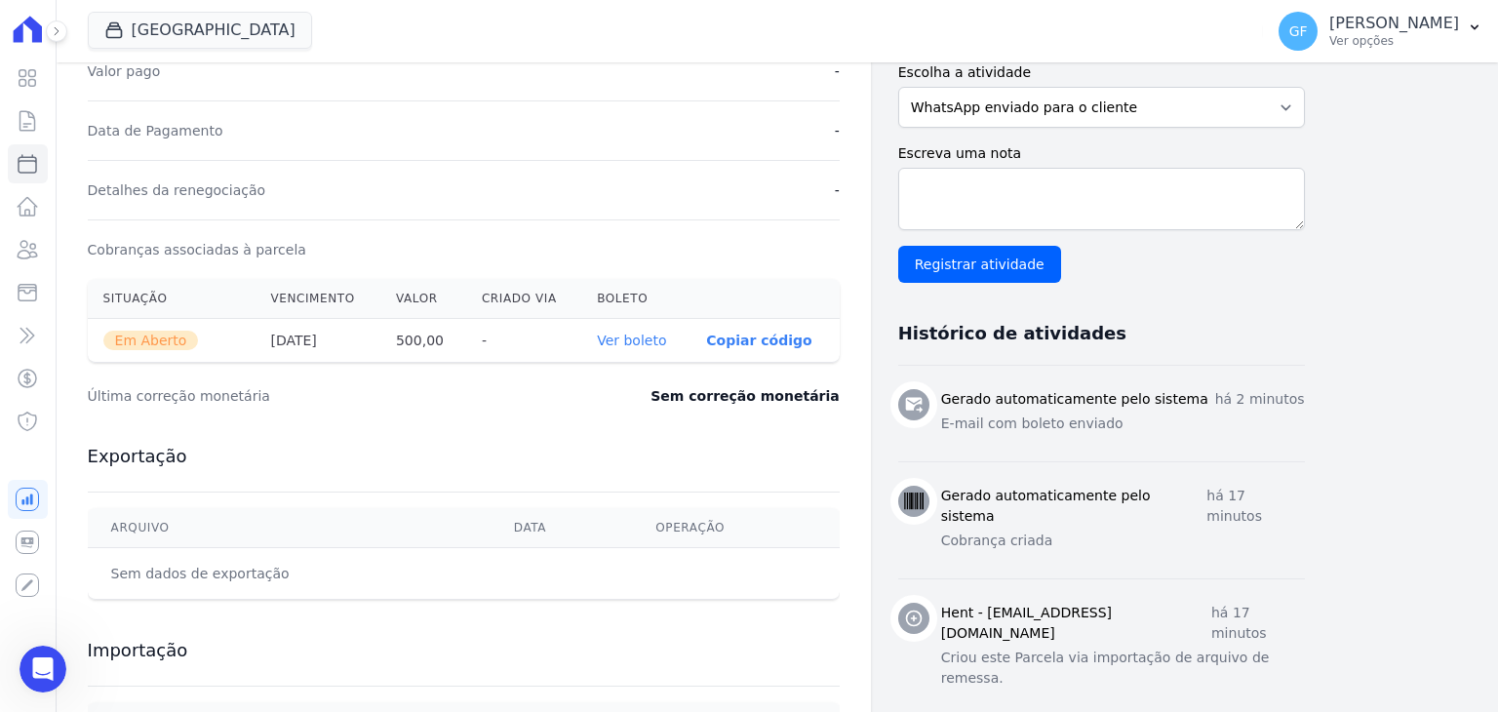
scroll to position [14435, 0]
